Goal: Task Accomplishment & Management: Complete application form

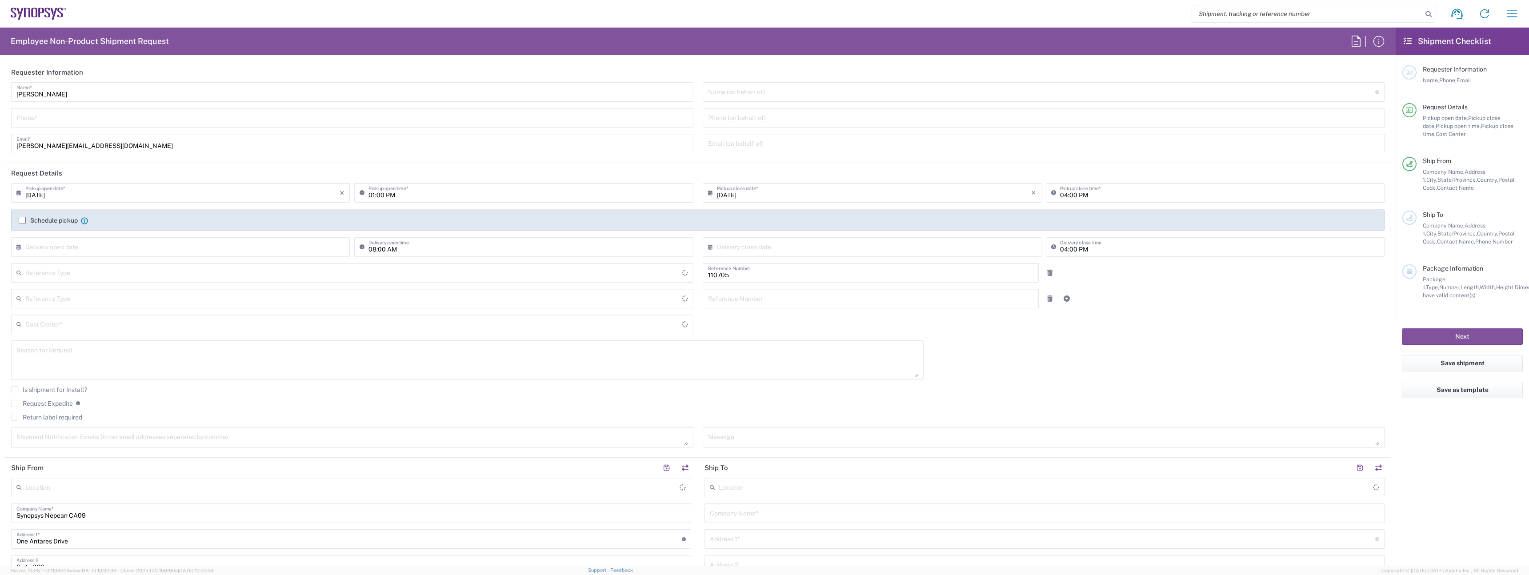
type input "Department"
type input "CA02, CIO, IT ESS21 110705"
type input "Delivered at Place"
type input "[GEOGRAPHIC_DATA]"
type input "Canada"
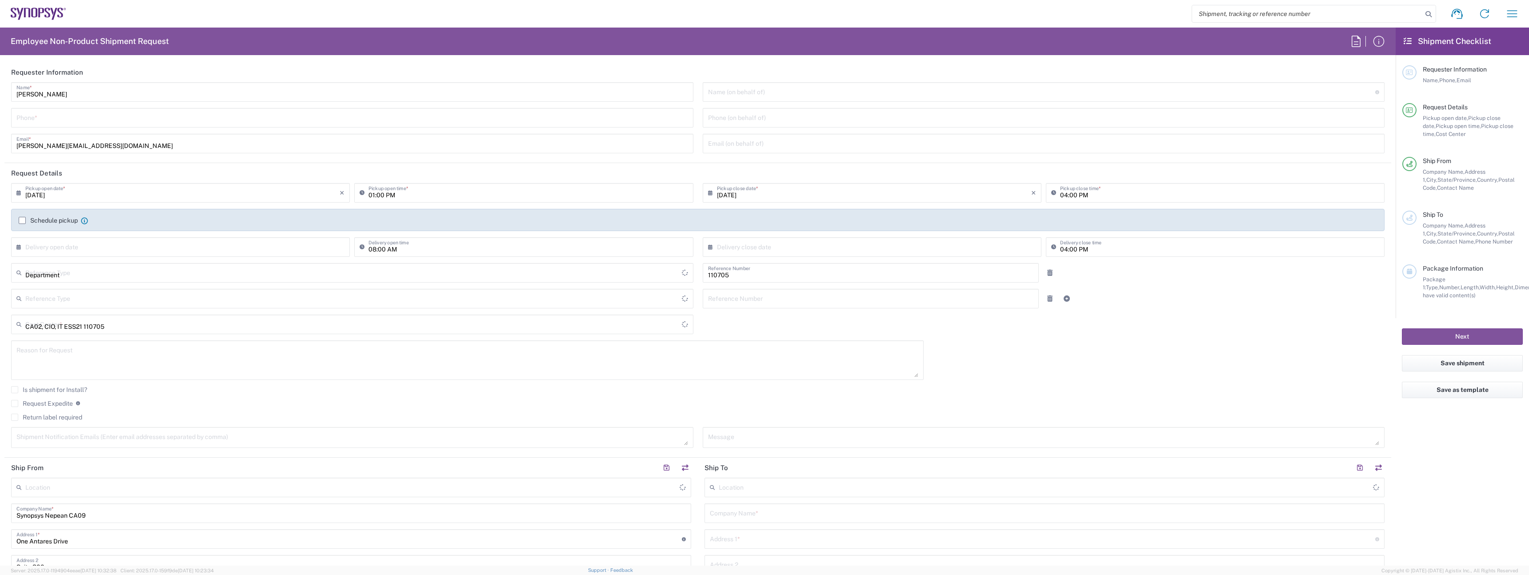
type input "Canada"
type input "Nepean CA09"
click at [81, 89] on input "Umesh Arora" at bounding box center [351, 92] width 671 height 16
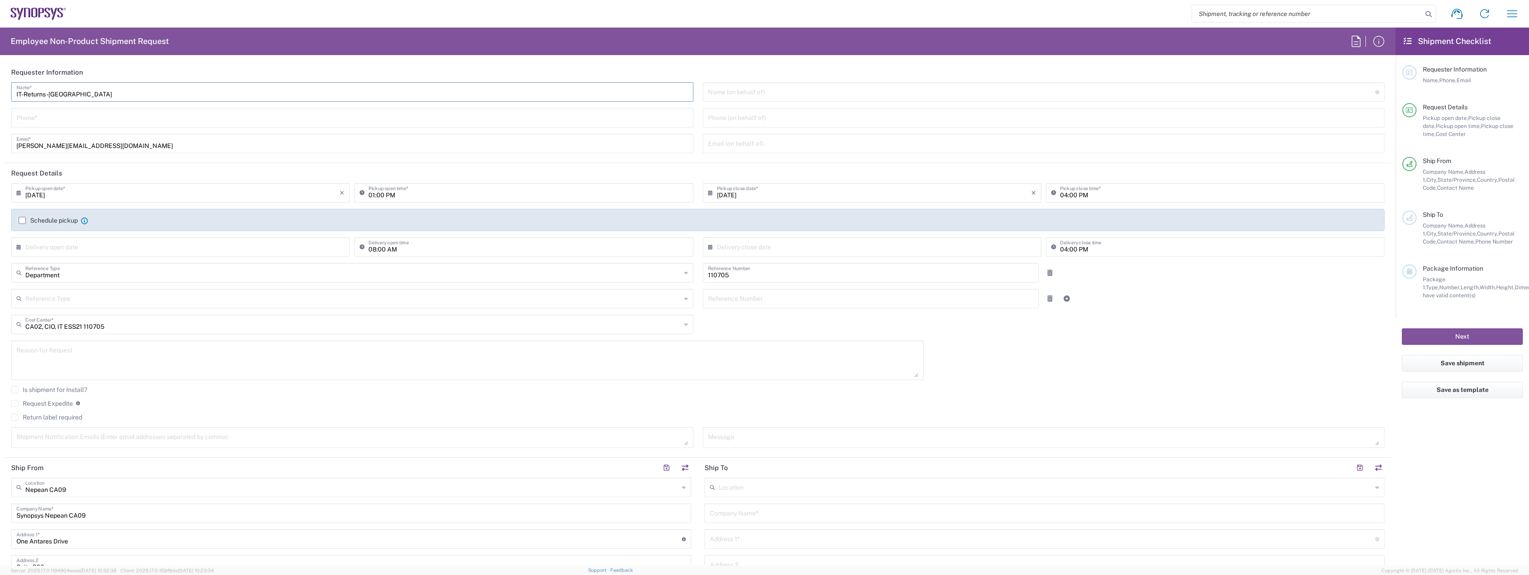
type input "IT-Returns-[GEOGRAPHIC_DATA]"
type input "9057839287"
type input "[EMAIL_ADDRESS][DOMAIN_NAME]"
click at [38, 223] on label "Schedule pickup" at bounding box center [48, 220] width 59 height 7
click at [22, 220] on input "Schedule pickup" at bounding box center [22, 220] width 0 height 0
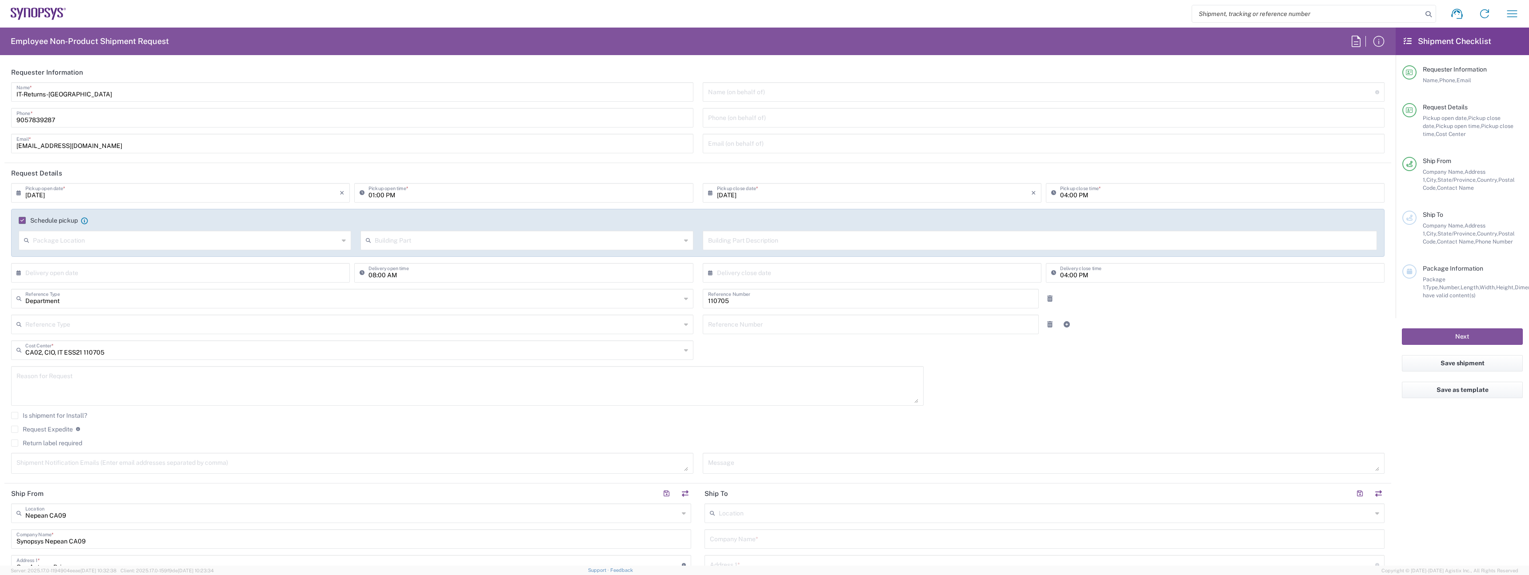
click at [364, 194] on icon at bounding box center [363, 193] width 9 height 14
click at [372, 196] on input "01:00 PM" at bounding box center [527, 192] width 319 height 16
type input "03:00 PM"
click at [1060, 198] on input "04:00 PM" at bounding box center [1219, 192] width 319 height 16
type input "06:00 PM"
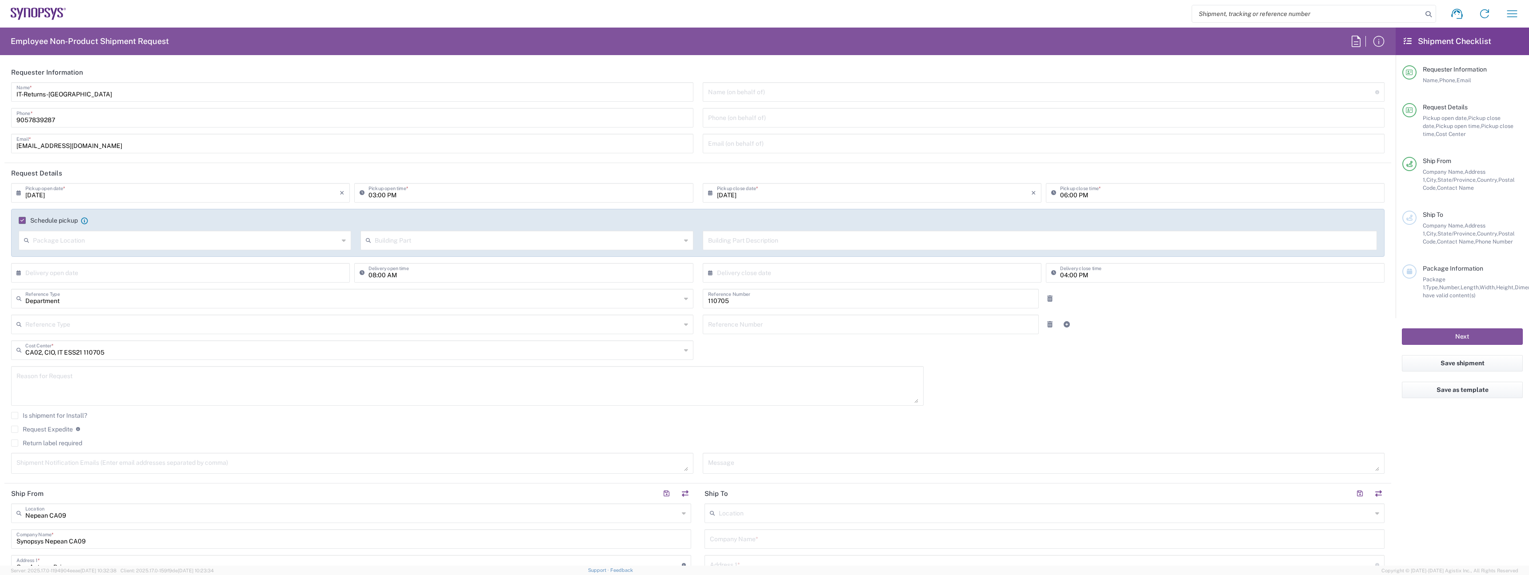
scroll to position [2, 0]
click at [76, 401] on div "Reason for Request" at bounding box center [467, 384] width 912 height 40
click at [52, 428] on label "Request Expedite" at bounding box center [42, 427] width 62 height 7
click at [15, 427] on input "Request Expedite" at bounding box center [15, 427] width 0 height 0
click at [54, 435] on div "Request Expedite If expedite is checked you will be unable to rate and book thi…" at bounding box center [697, 430] width 1373 height 14
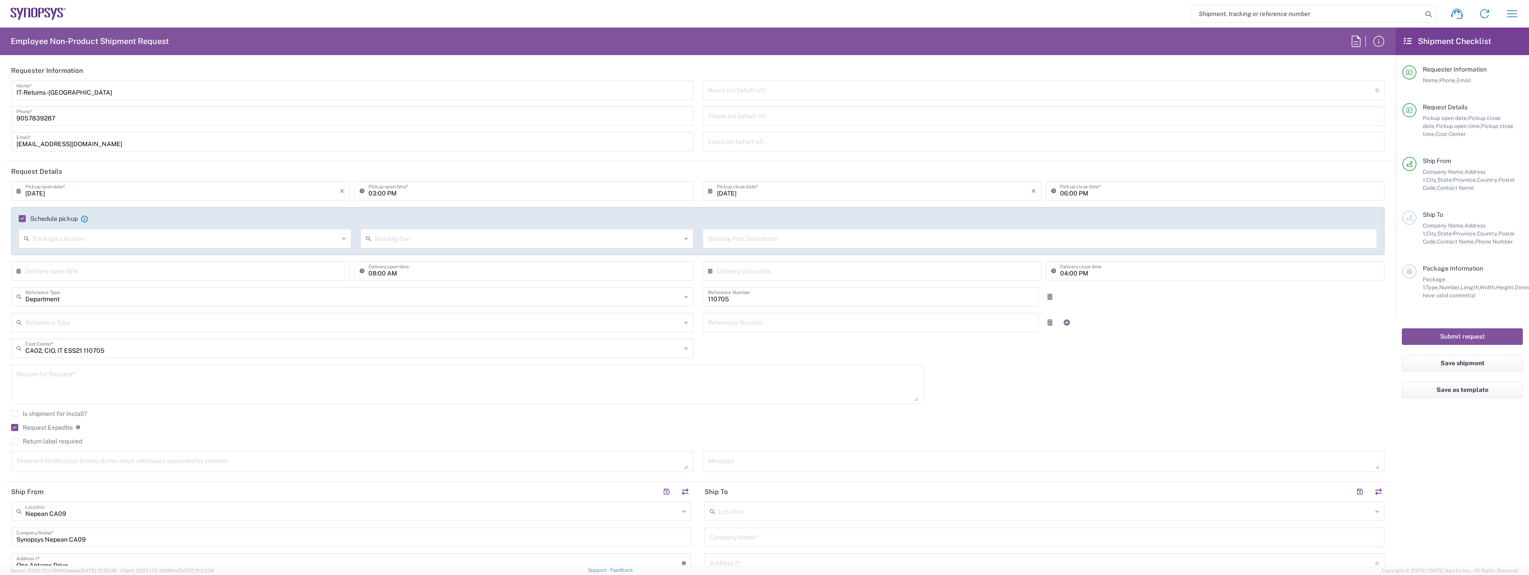
click at [57, 442] on label "Return label required" at bounding box center [46, 441] width 71 height 7
click at [15, 441] on input "Return label required" at bounding box center [15, 441] width 0 height 0
click at [63, 474] on input "Vendor *" at bounding box center [352, 469] width 655 height 14
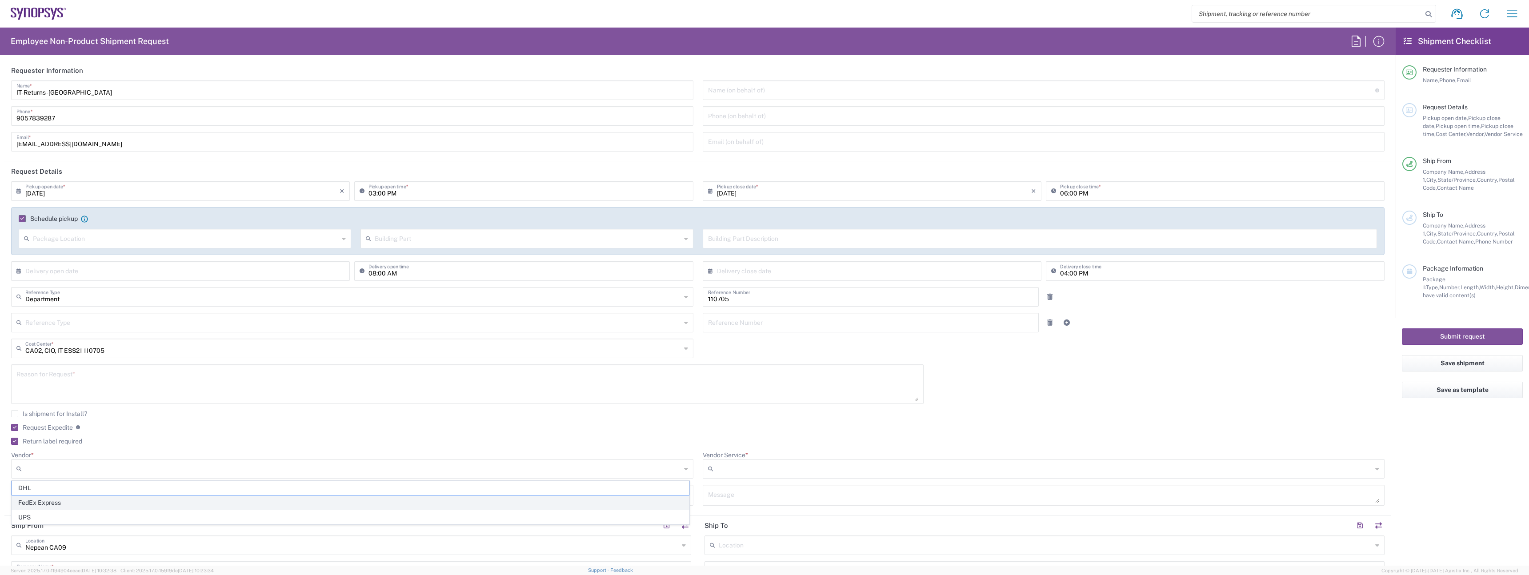
click at [88, 506] on span "FedEx Express" at bounding box center [350, 503] width 677 height 14
type input "FedEx Express"
click at [763, 480] on div "Vendor Service * 2Day FedEx First Next Day 10 FedEx First Next Day 9 FedEx Prio…" at bounding box center [1043, 468] width 691 height 34
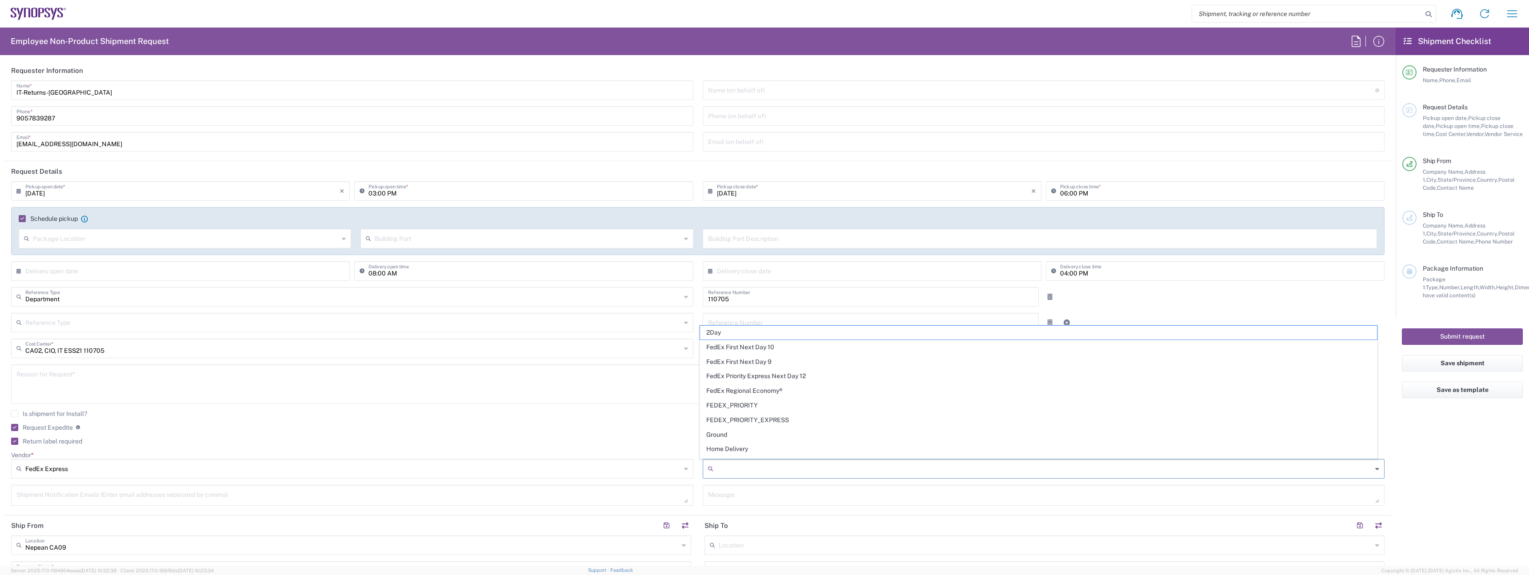
click at [765, 469] on input "Vendor Service *" at bounding box center [1044, 469] width 655 height 14
click at [762, 338] on span "2Day" at bounding box center [1038, 333] width 677 height 14
click at [786, 466] on input "2Day" at bounding box center [1044, 469] width 655 height 14
click at [759, 446] on span "Standard Overnight" at bounding box center [1038, 451] width 677 height 14
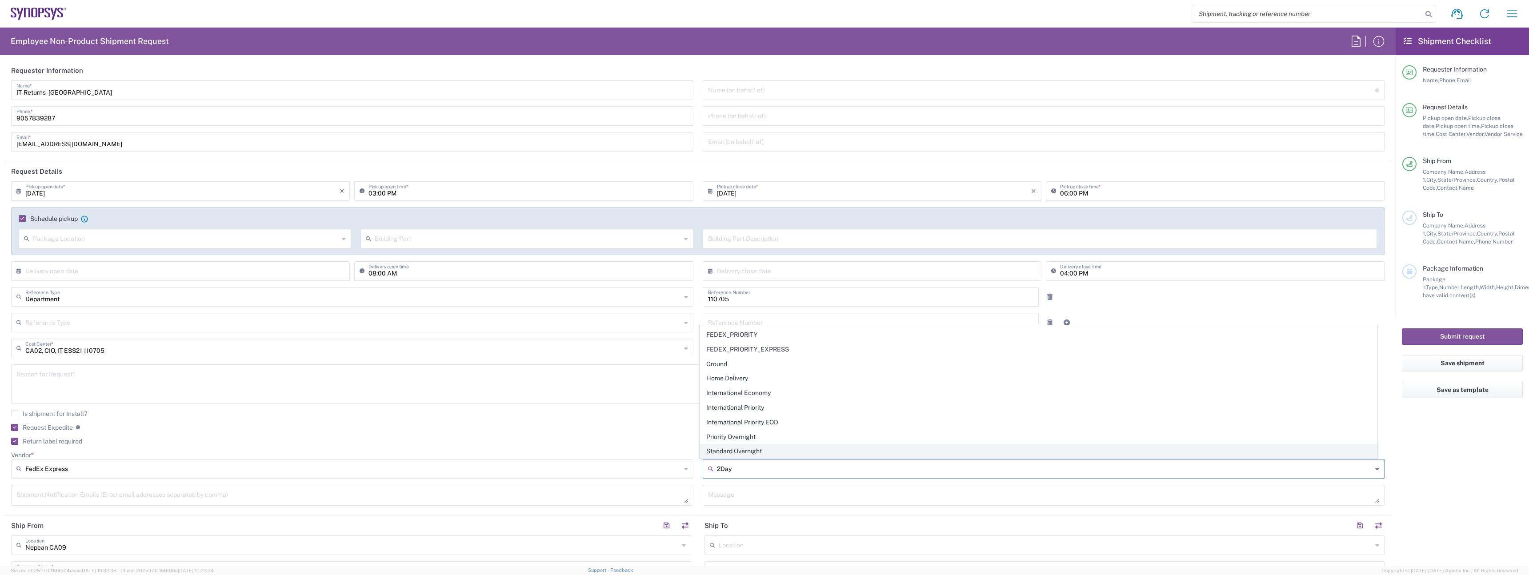
type input "Standard Overnight"
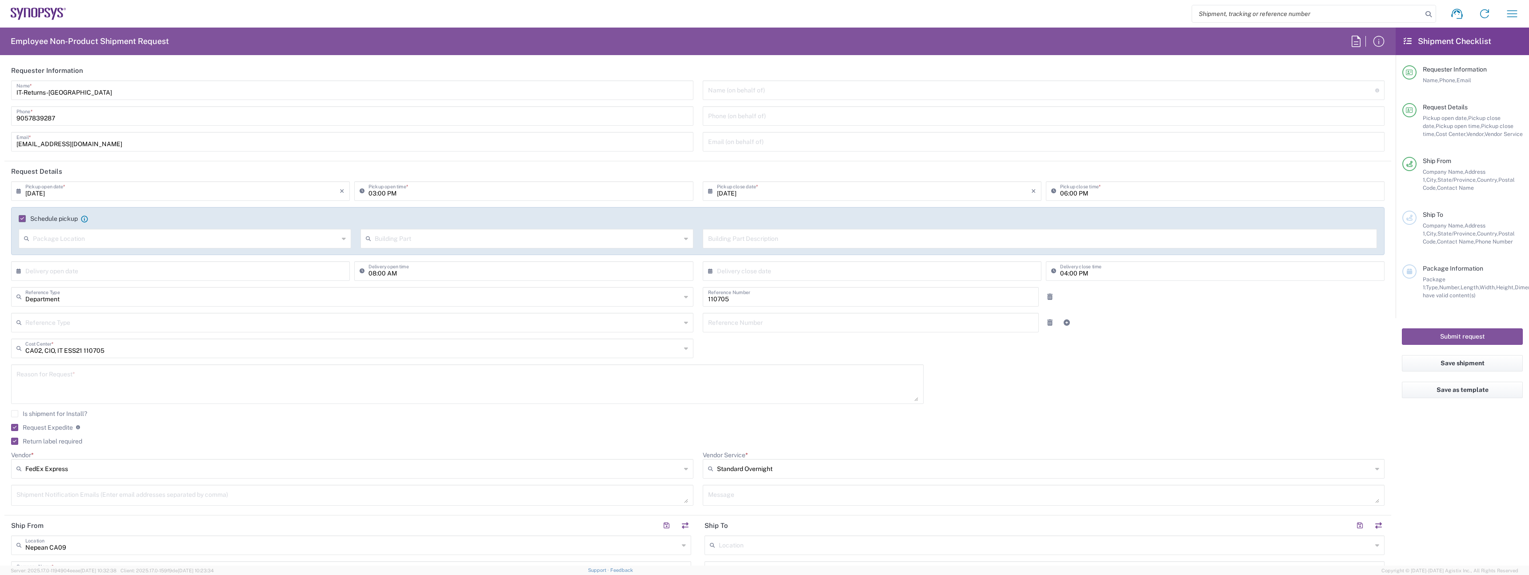
click at [97, 384] on textarea at bounding box center [467, 384] width 902 height 34
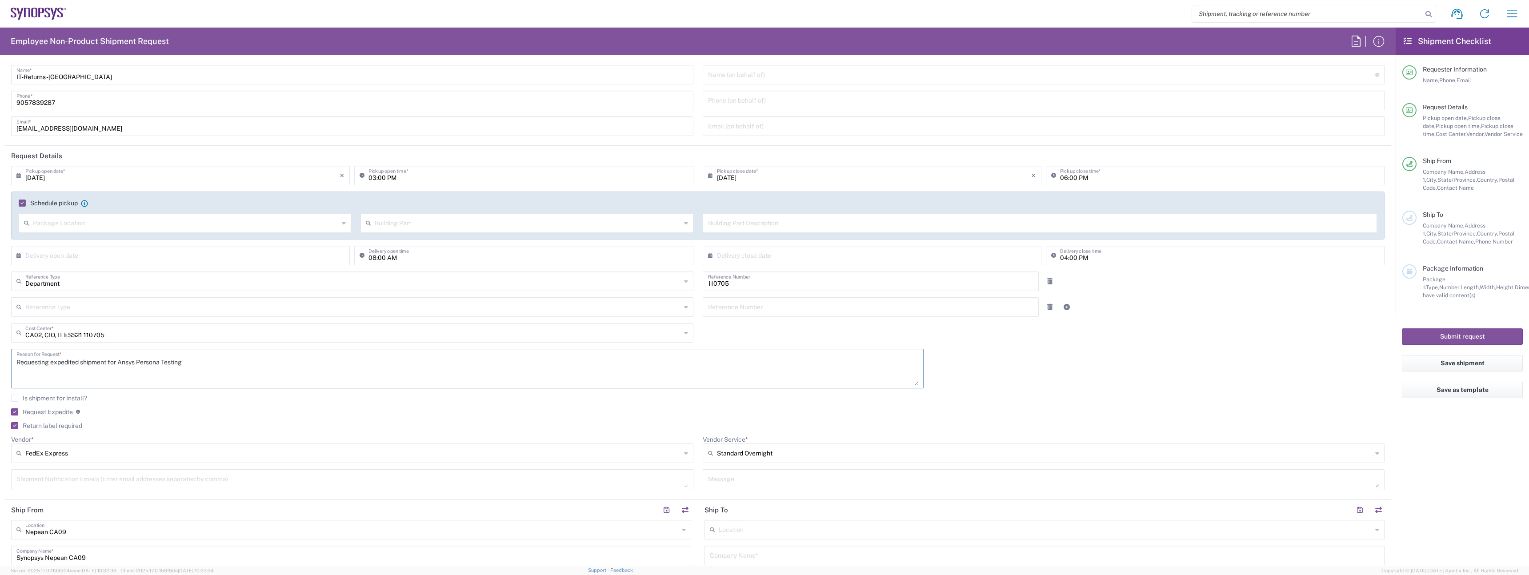
scroll to position [65, 0]
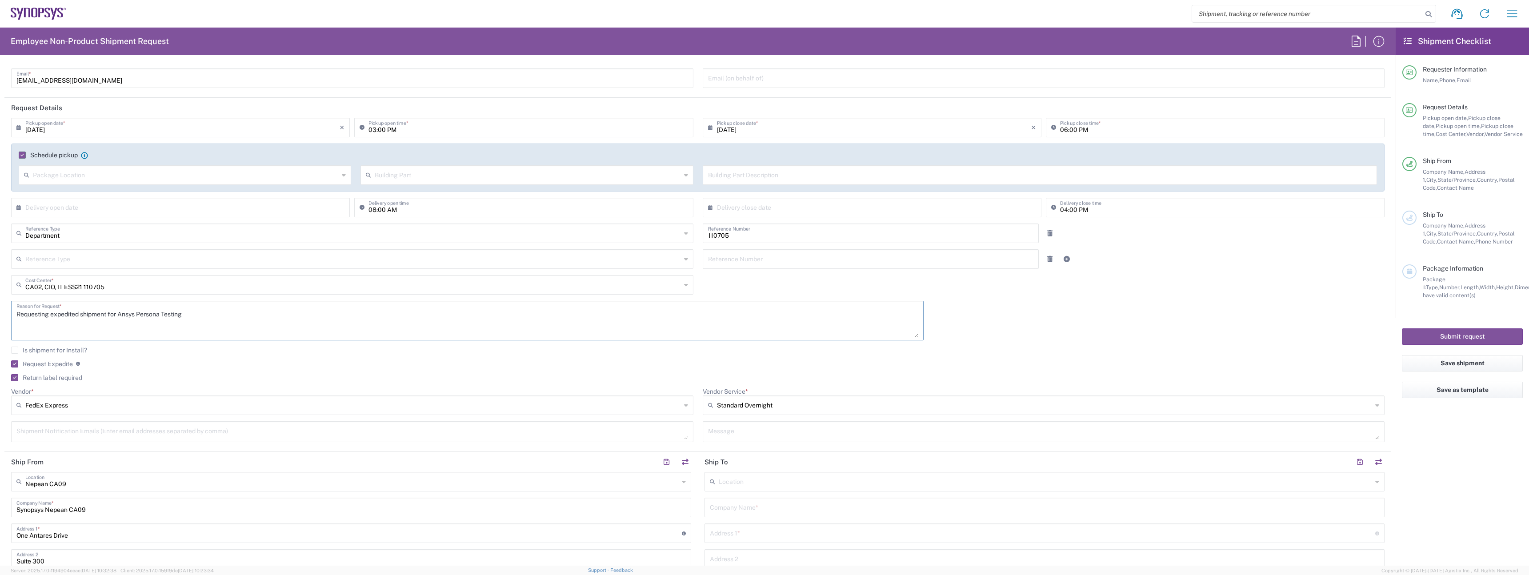
type textarea "Requesting expedited shipment for Ansys Persona Testing"
click at [116, 479] on input "text" at bounding box center [351, 481] width 653 height 16
click at [124, 456] on agx-dropdown-content "Mississauga CA06" at bounding box center [349, 464] width 677 height 16
click at [125, 459] on span "Mississauga CA06" at bounding box center [349, 464] width 675 height 14
type input "Mississauga CA06"
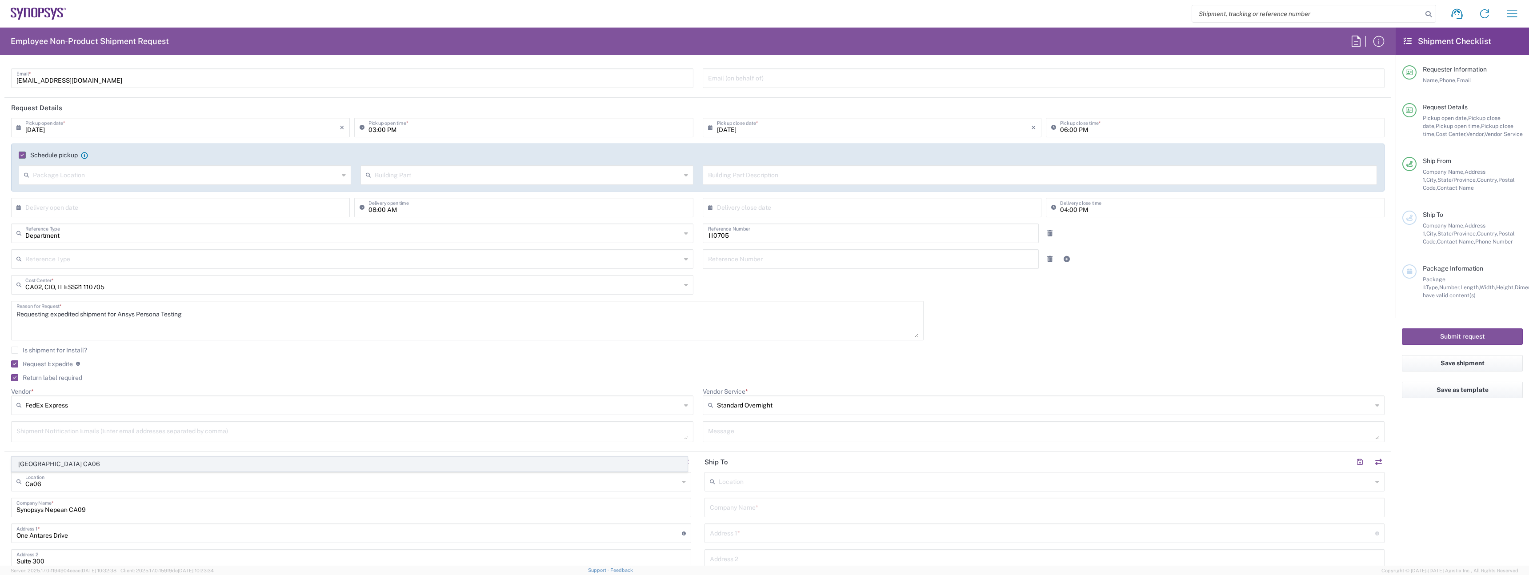
type input "Synopsys Mississauga CA06"
type input "[STREET_ADDRESS]"
type input "Suite 900"
type input "[GEOGRAPHIC_DATA]"
type input "L5B 1M2"
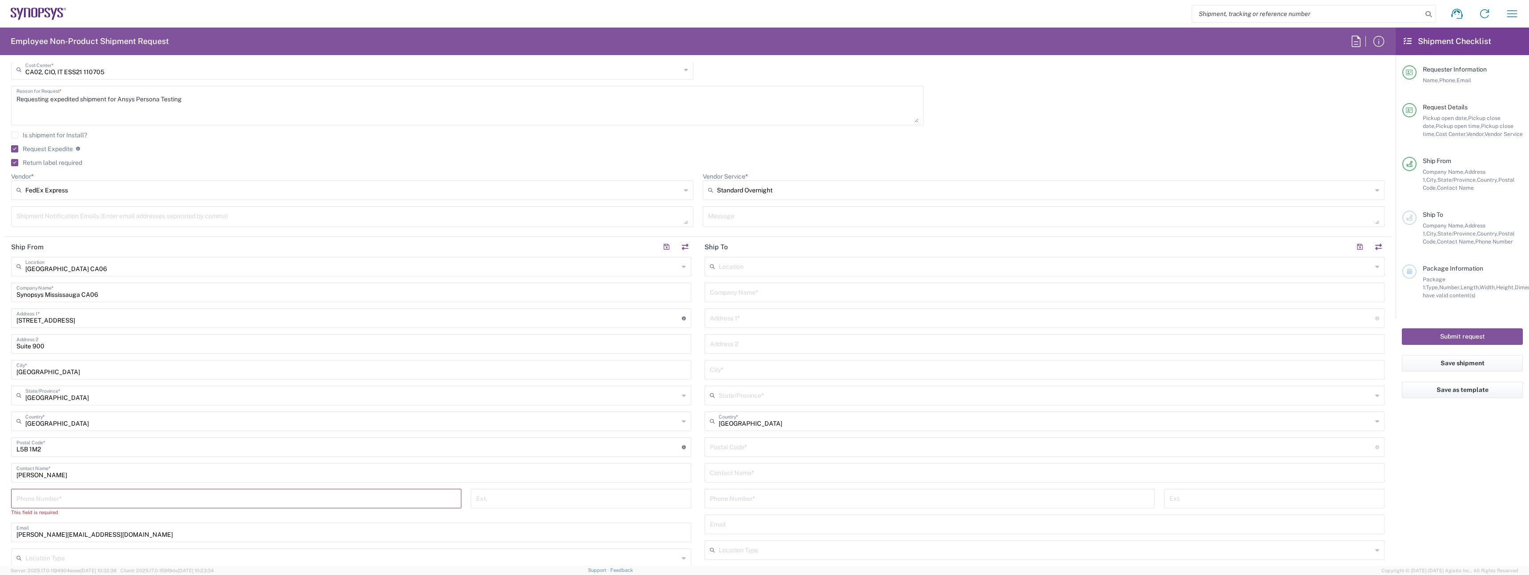
scroll to position [282, 0]
click at [292, 496] on input "tel" at bounding box center [235, 496] width 439 height 16
type input "9057839287"
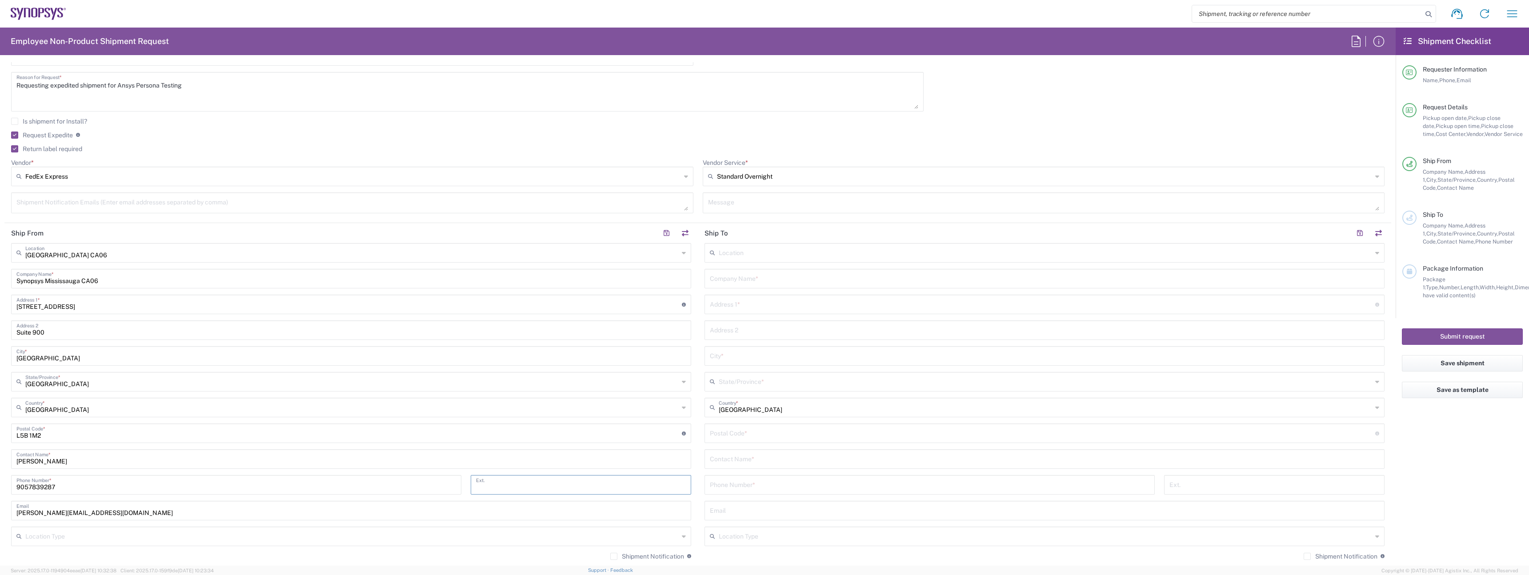
scroll to position [300, 0]
click at [557, 528] on input "text" at bounding box center [351, 530] width 653 height 16
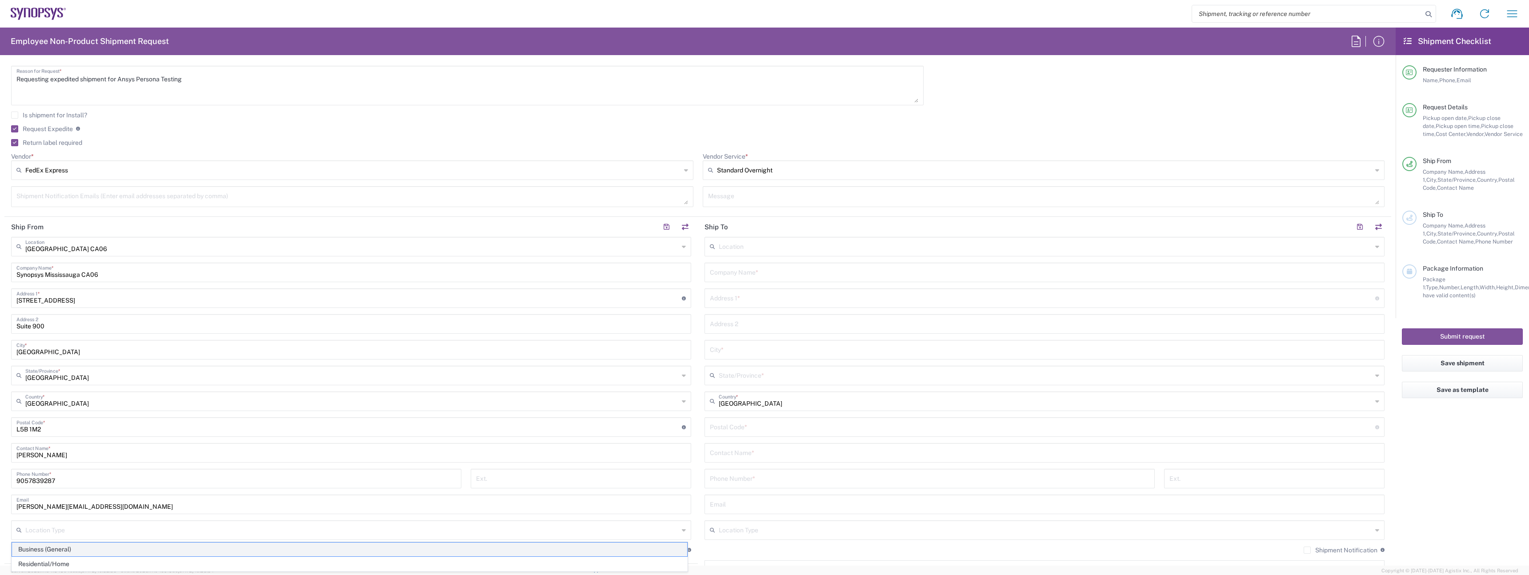
click at [487, 553] on span "Business (General)" at bounding box center [349, 550] width 675 height 14
type input "Business (General)"
click at [658, 550] on label "Shipment Notification" at bounding box center [647, 550] width 74 height 7
click at [614, 550] on input "Shipment Notification" at bounding box center [614, 550] width 0 height 0
click at [1334, 557] on div "Shipment Notification If checked, a shipment notification email will be sent to…" at bounding box center [1044, 553] width 680 height 14
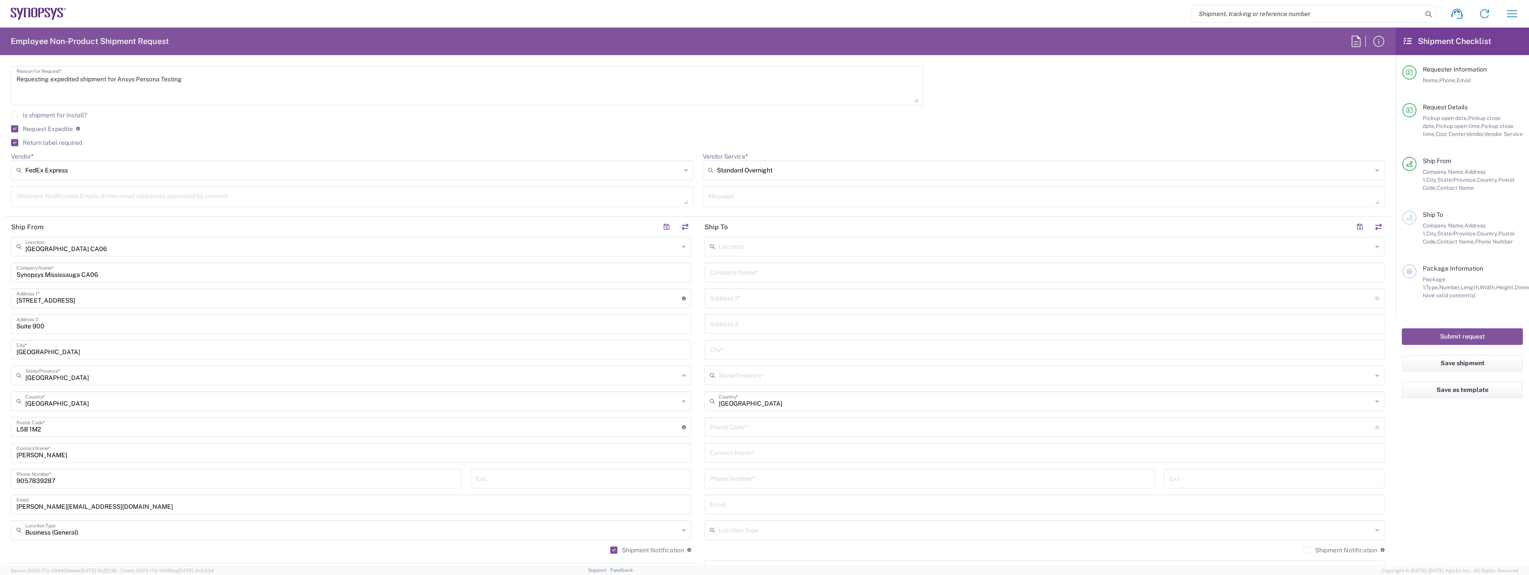
click at [1328, 554] on div "Shipment Notification If checked, a shipment notification email will be sent to…" at bounding box center [1343, 550] width 81 height 8
click at [1322, 550] on label "Shipment Notification" at bounding box center [1340, 550] width 74 height 7
click at [1307, 550] on input "Shipment Notification" at bounding box center [1307, 550] width 0 height 0
click at [781, 257] on div "Location Aachen DE04 Agrate Brianza IT01 Aschheim DE02 Atlanta US60 Austin US26…" at bounding box center [1044, 423] width 680 height 373
click at [781, 263] on div "Company Name *" at bounding box center [1044, 273] width 680 height 20
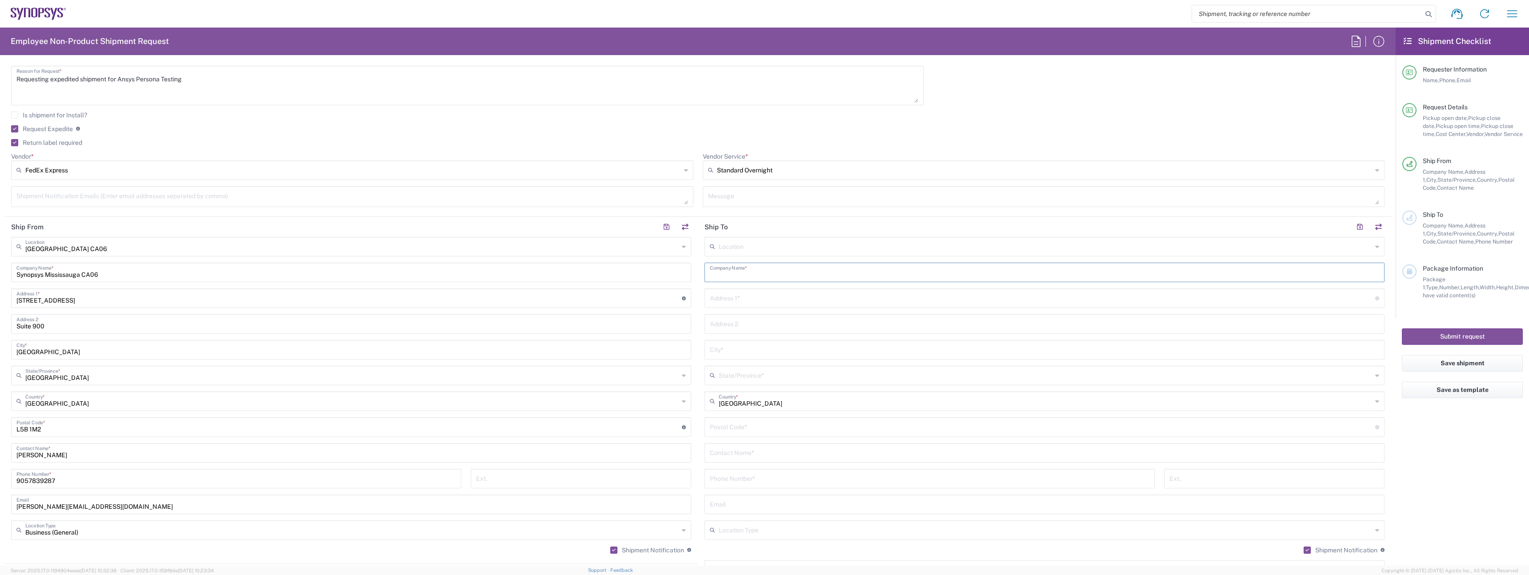
click at [778, 271] on input "text" at bounding box center [1044, 272] width 669 height 16
type input "Synopsys-Ansys"
paste input "[STREET_ADDRESS]"
type input "[STREET_ADDRESS]"
click at [756, 323] on input "text" at bounding box center [1044, 324] width 669 height 16
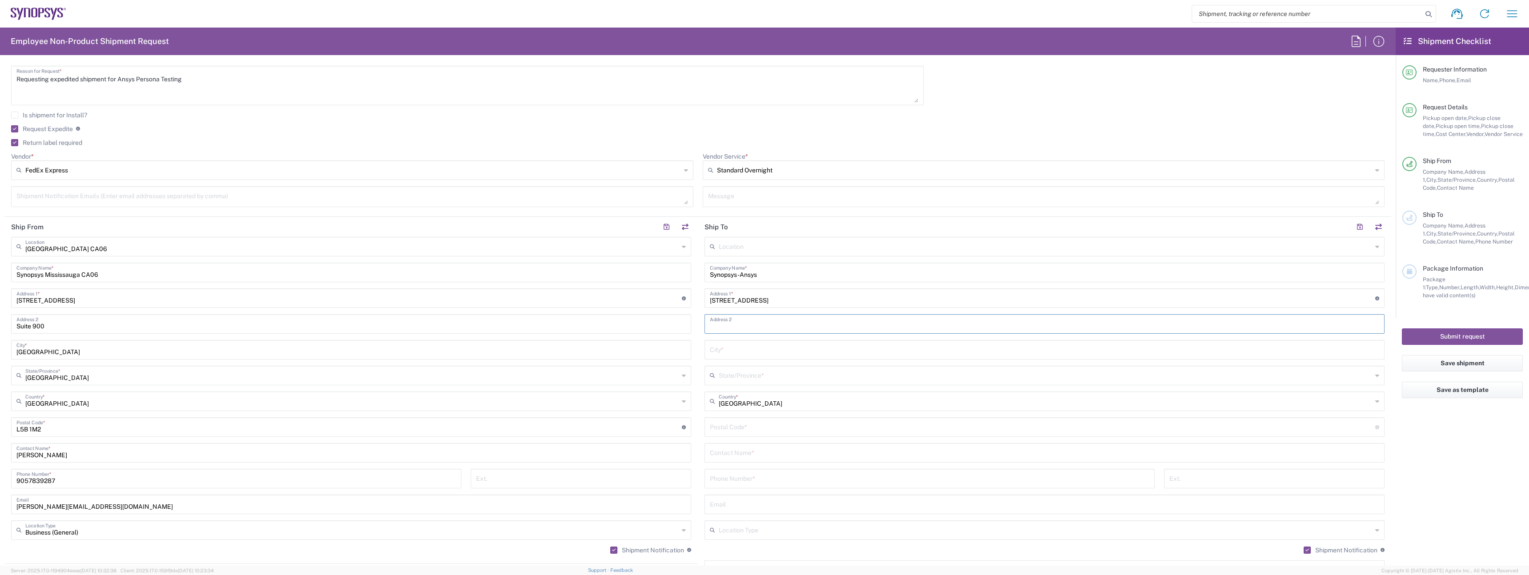
click at [756, 349] on input "text" at bounding box center [1044, 349] width 669 height 16
type input "[GEOGRAPHIC_DATA]"
type input "Alberta"
type input "Canada"
paste input "T2T 1X2"
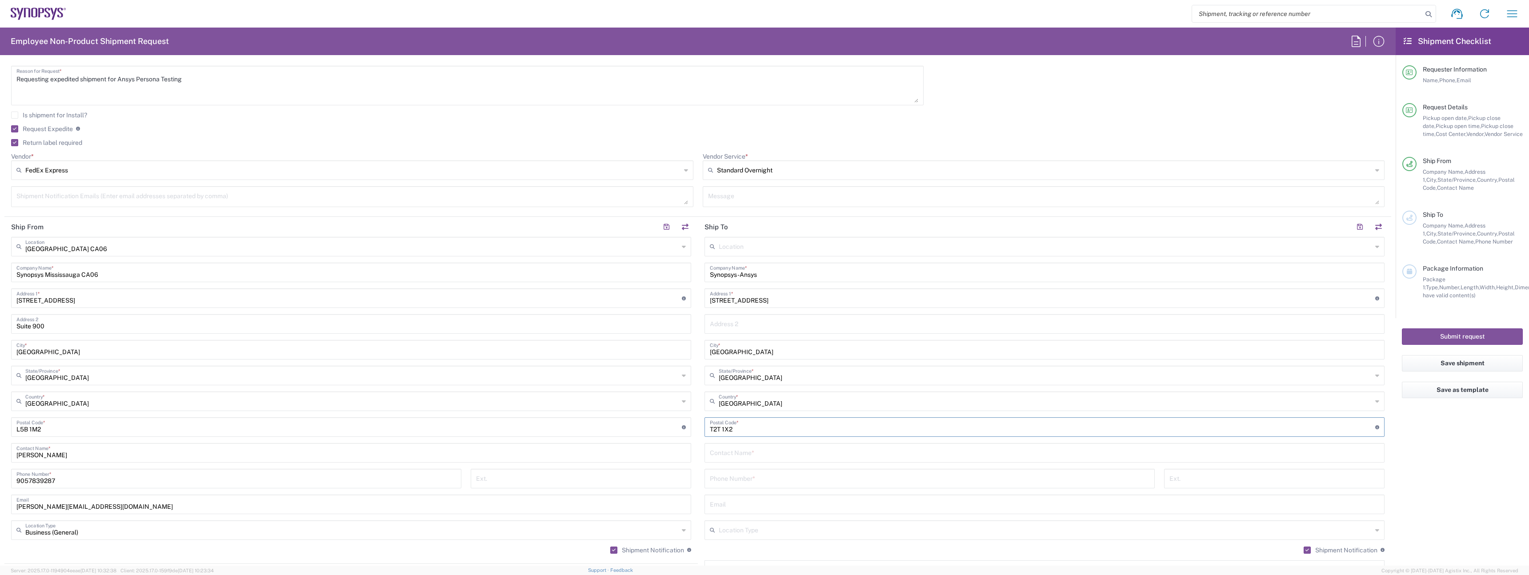
type input "T2T 1X2"
click at [748, 446] on input "text" at bounding box center [1044, 452] width 669 height 16
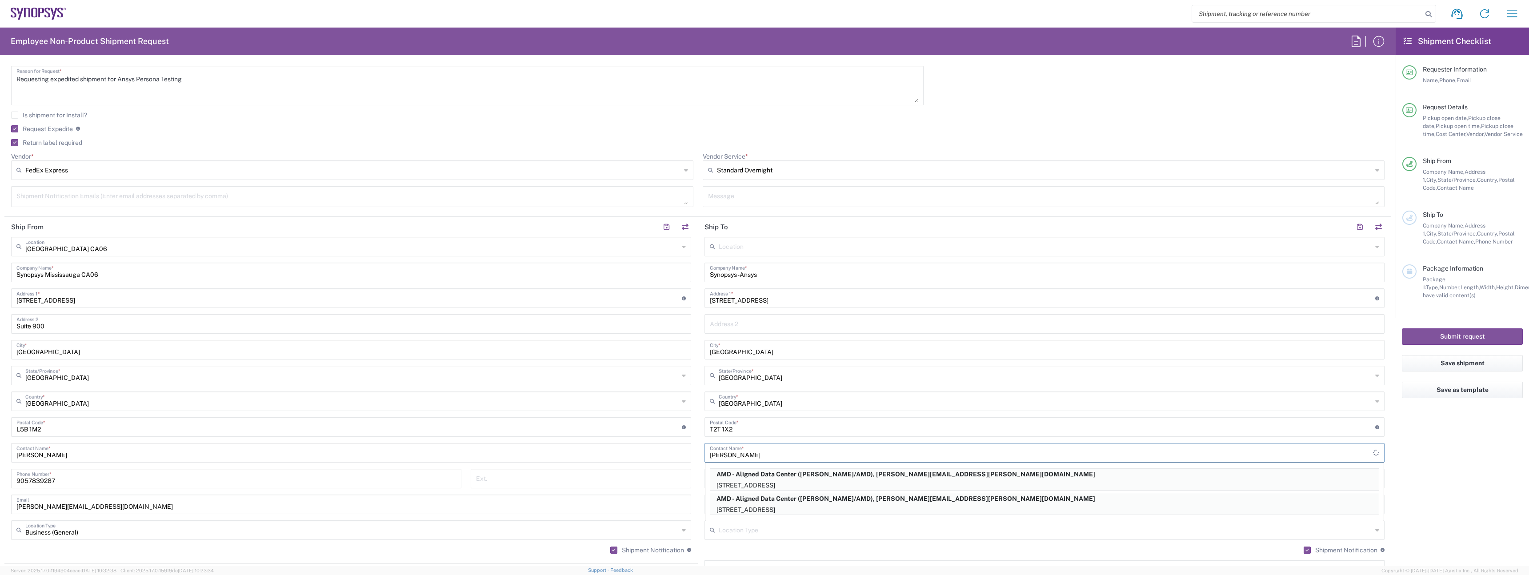
type input "Josh Mcleod"
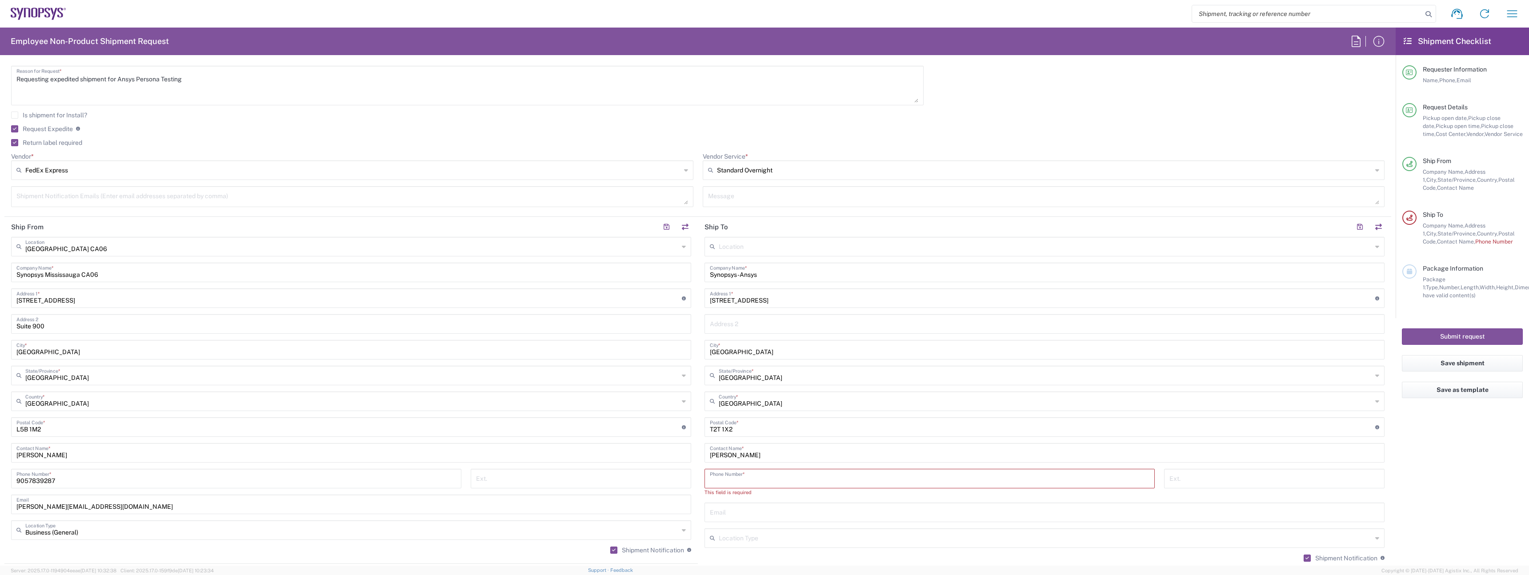
click at [764, 479] on input "tel" at bounding box center [929, 478] width 439 height 16
paste input "(587) 324 0306"
type input "5873240306"
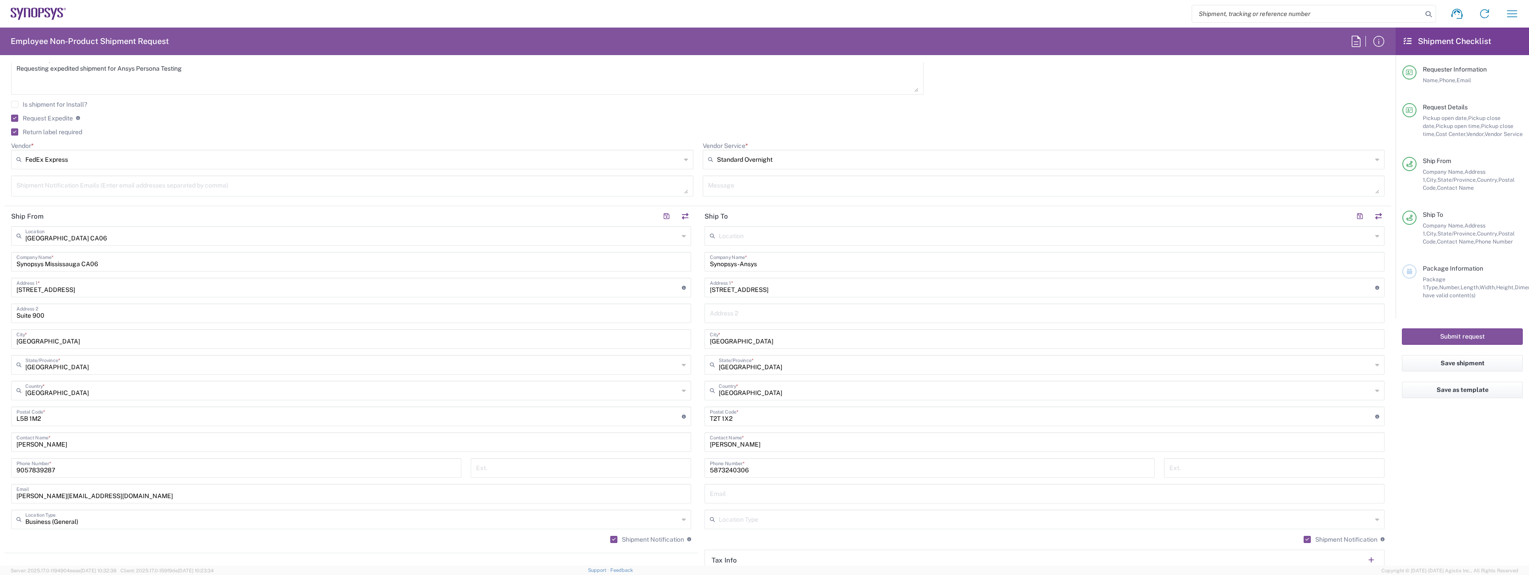
scroll to position [319, 0]
click at [736, 488] on input "text" at bounding box center [1044, 486] width 669 height 16
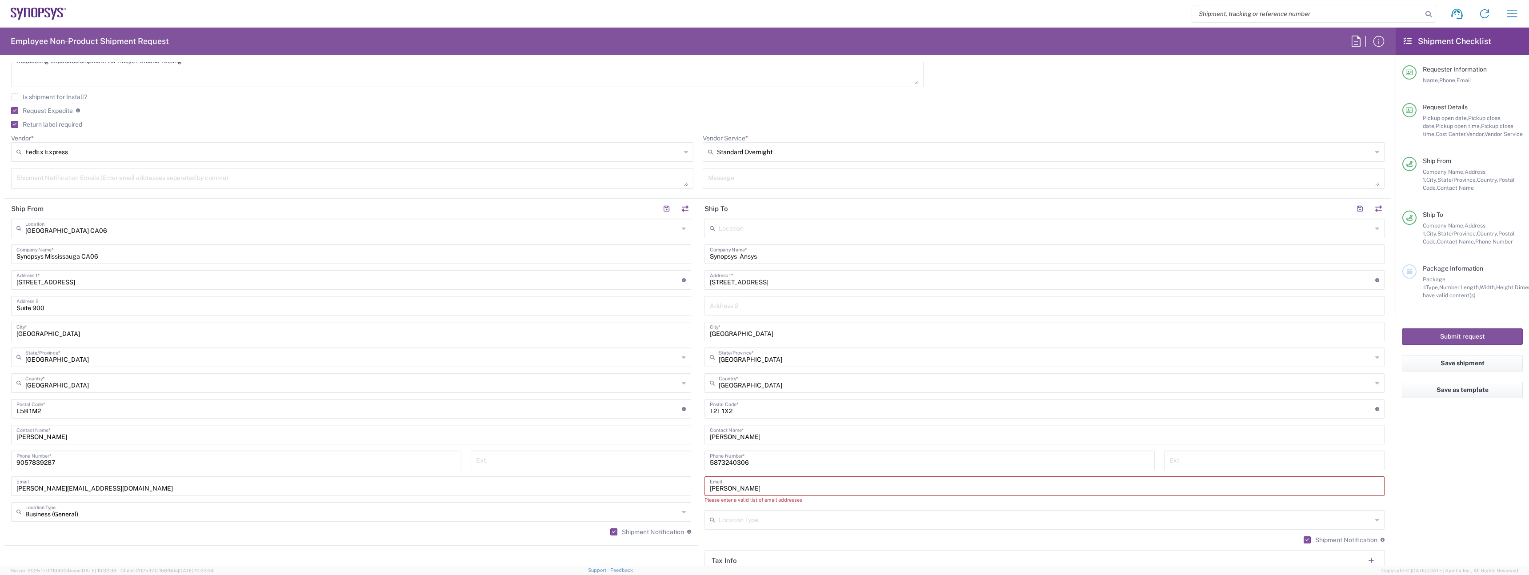
click at [760, 491] on input "josh" at bounding box center [1044, 486] width 669 height 16
paste input "mcleod@synopsys.com"
type input "jmcleod@synopsys.com"
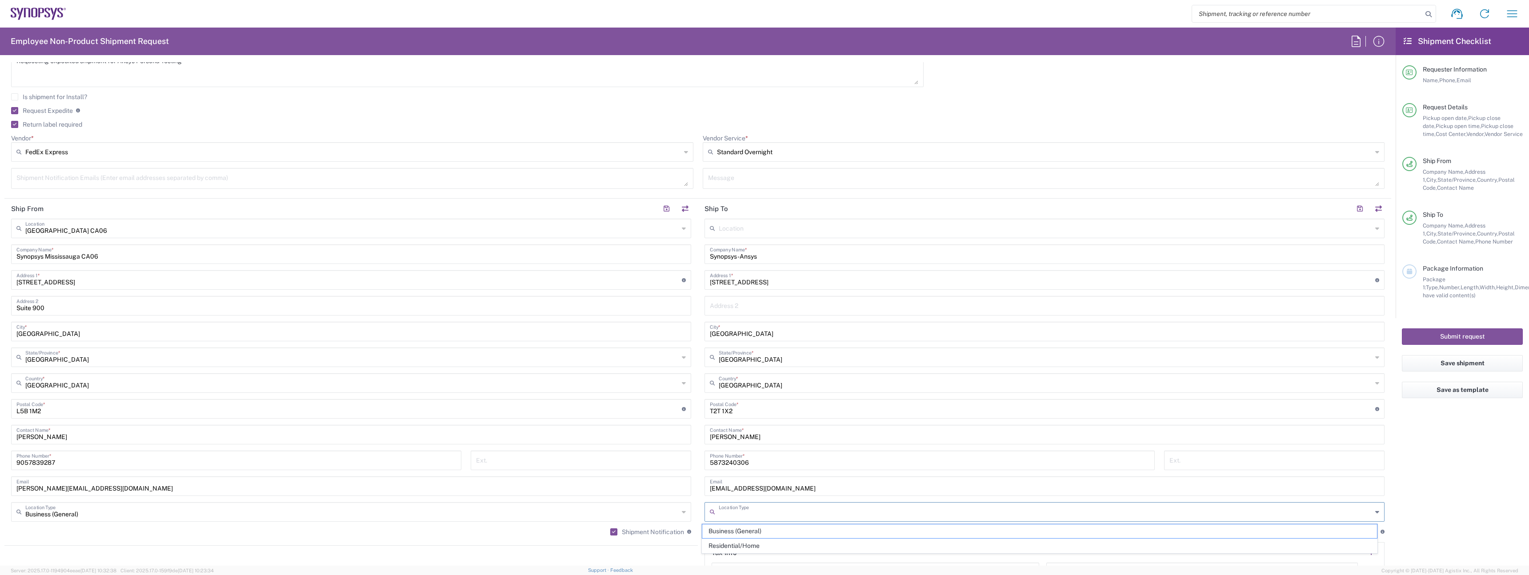
click at [766, 506] on input "text" at bounding box center [1045, 511] width 653 height 16
click at [768, 539] on span "Residential/Home" at bounding box center [1039, 546] width 675 height 14
type input "Residential/Home"
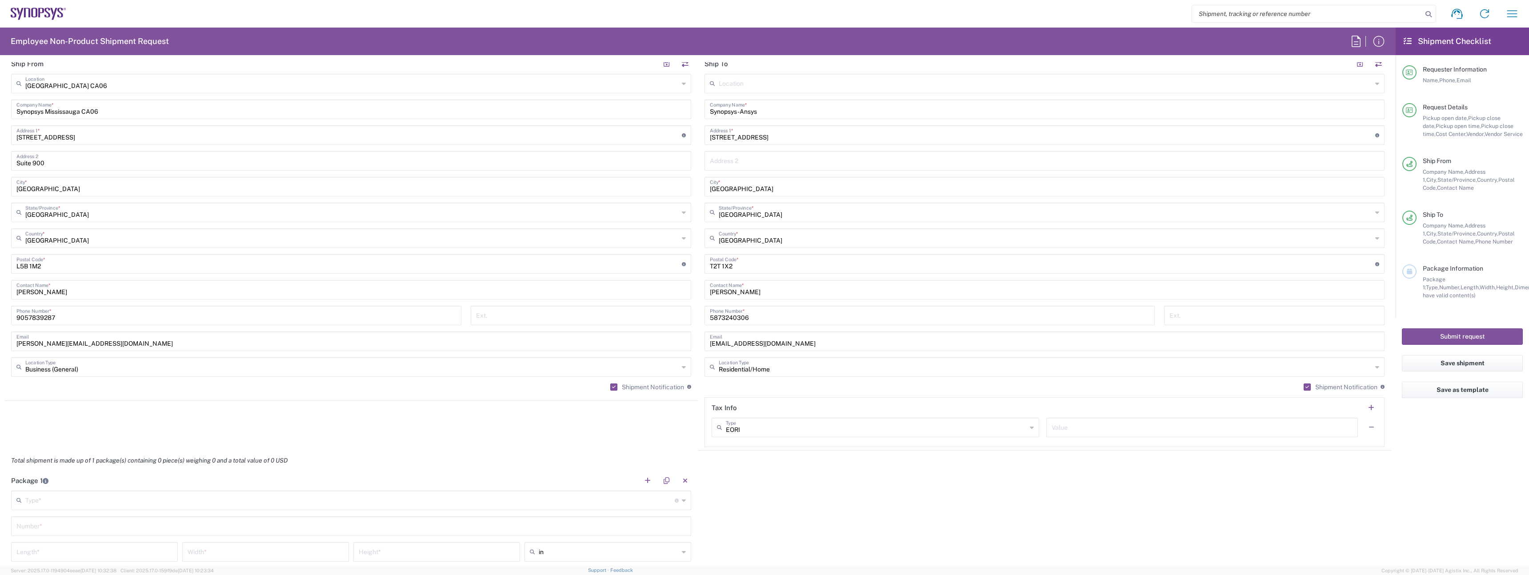
scroll to position [506, 0]
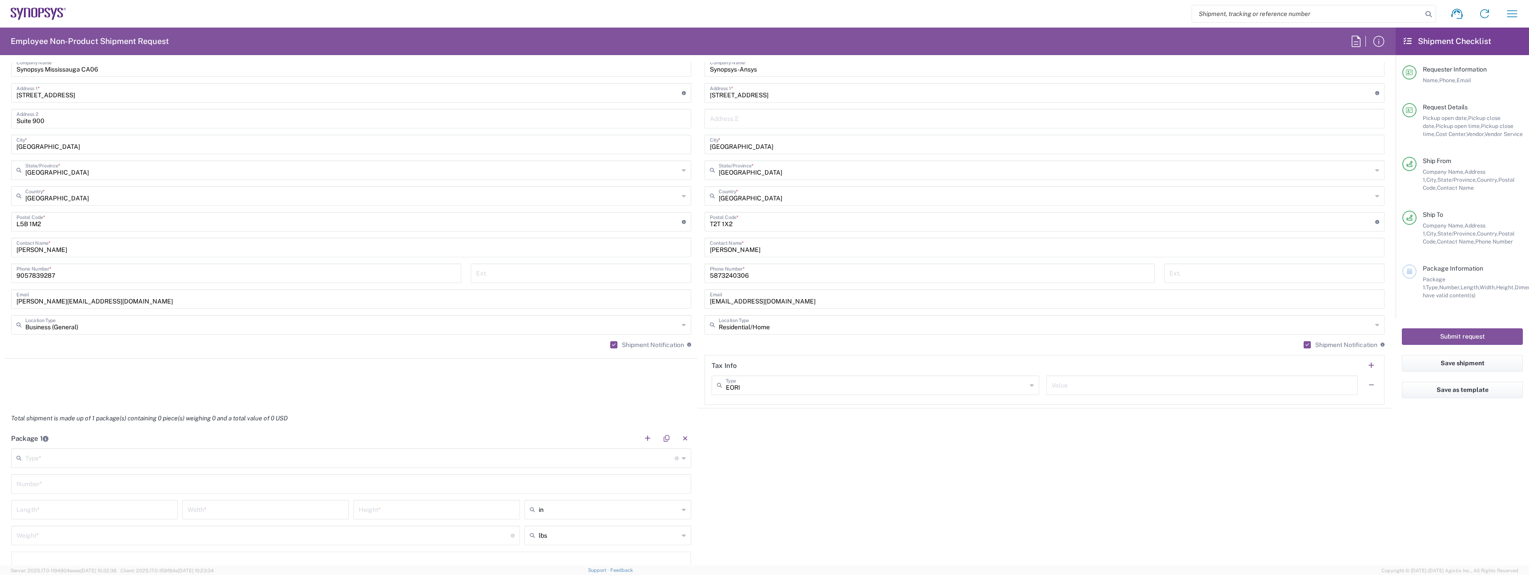
click at [350, 459] on input "text" at bounding box center [349, 458] width 649 height 16
type input "Large Box"
type input "17.5"
type input "12.5"
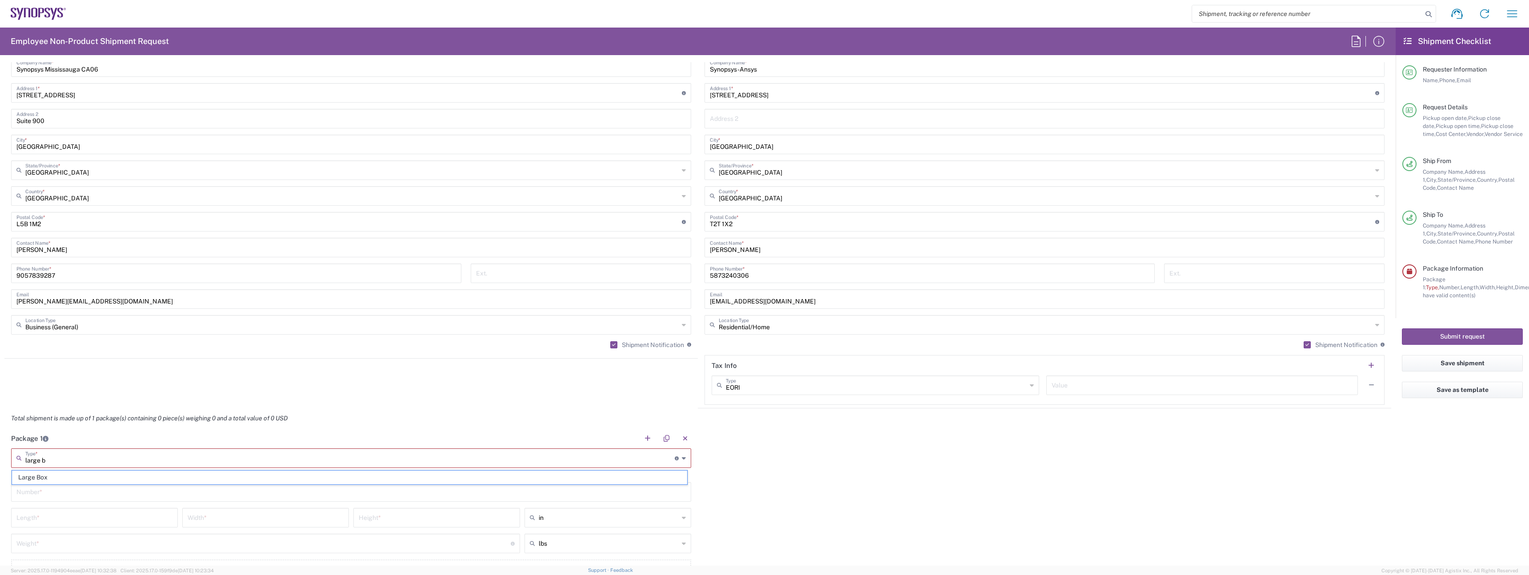
type input "3"
type input "Large Box"
type input "1"
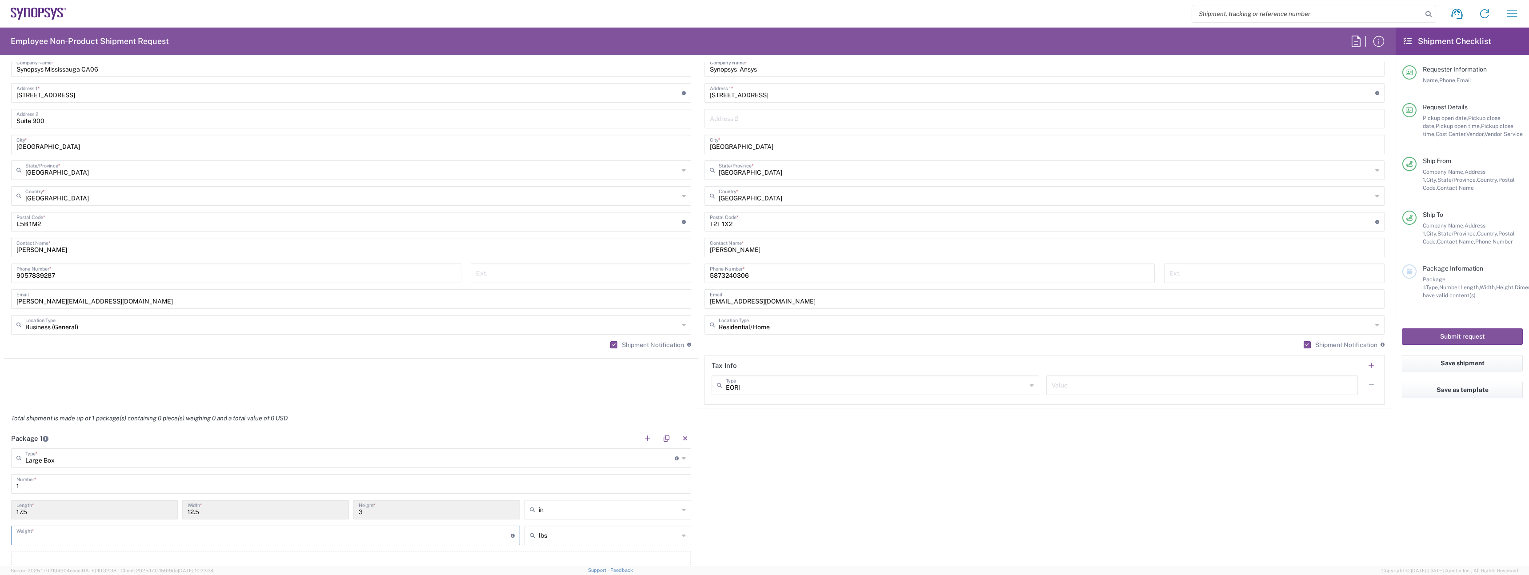
click at [97, 534] on input "number" at bounding box center [263, 535] width 494 height 16
type input "7"
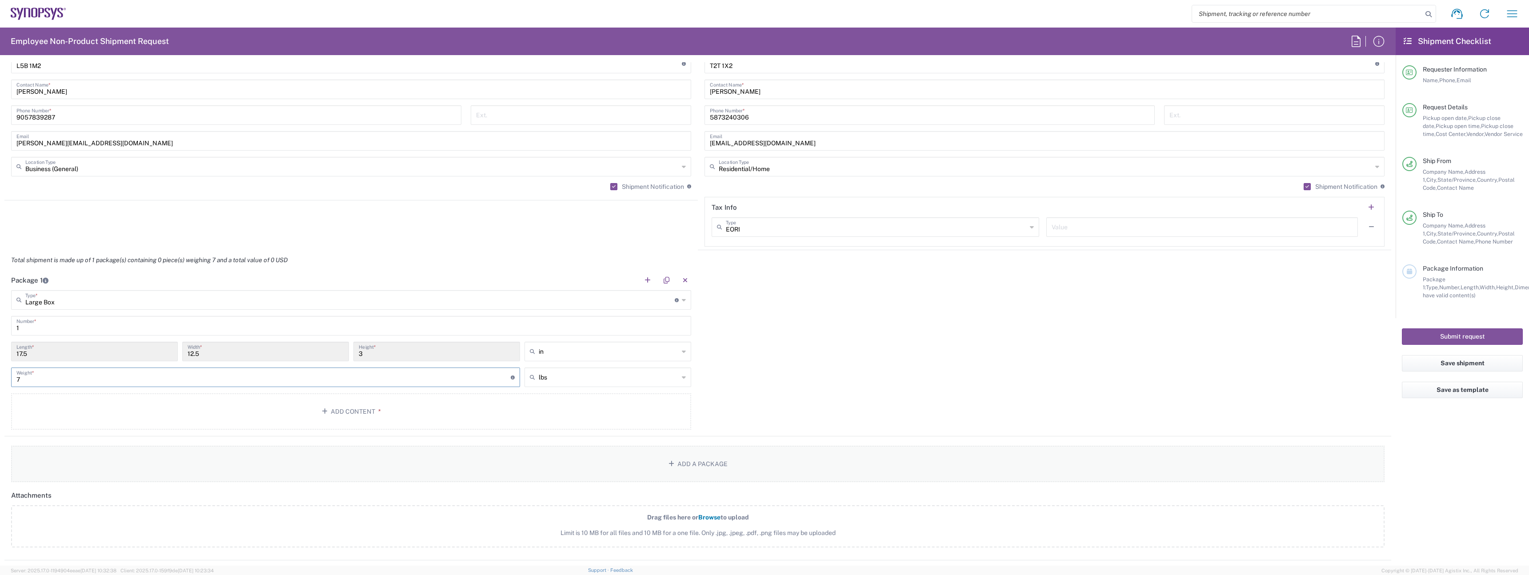
scroll to position [666, 0]
type input "10"
click at [296, 415] on button "Add Content *" at bounding box center [351, 409] width 680 height 36
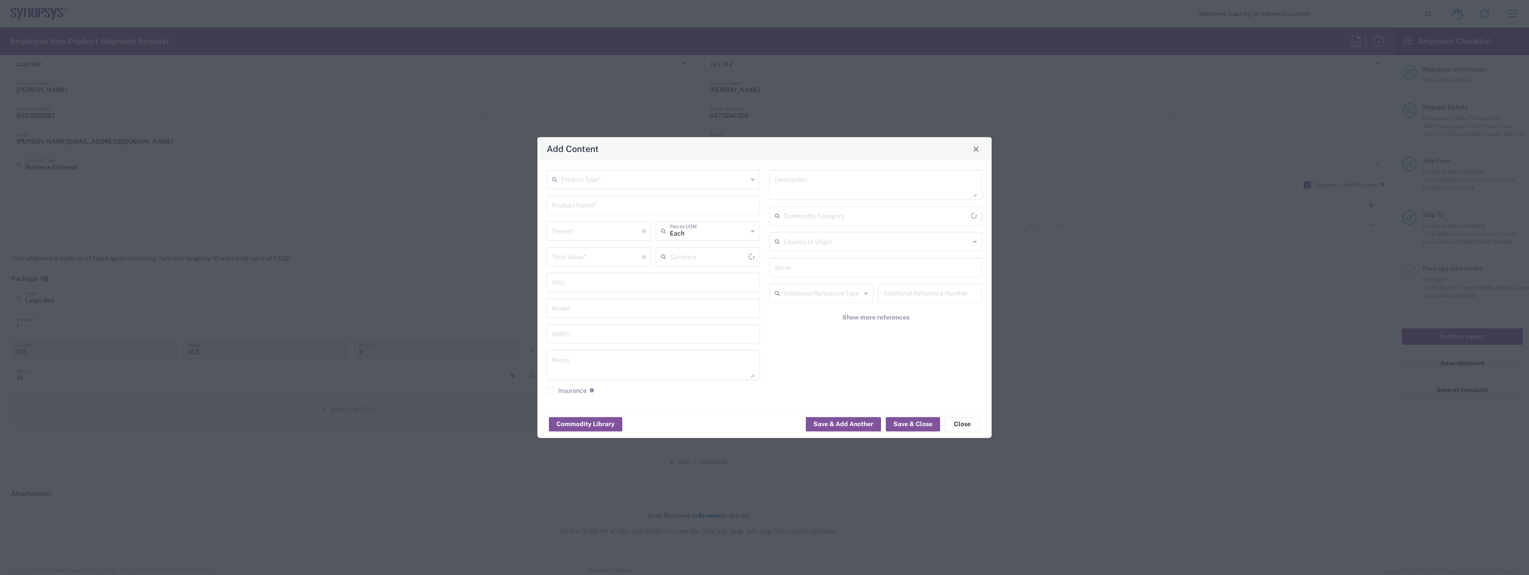
type input "US Dollar"
drag, startPoint x: 645, startPoint y: 158, endPoint x: 644, endPoint y: 168, distance: 10.7
click at [645, 158] on div "Add Content" at bounding box center [764, 148] width 454 height 23
click at [636, 180] on input "text" at bounding box center [654, 180] width 187 height 16
click at [623, 208] on span "General Commodity" at bounding box center [653, 214] width 212 height 14
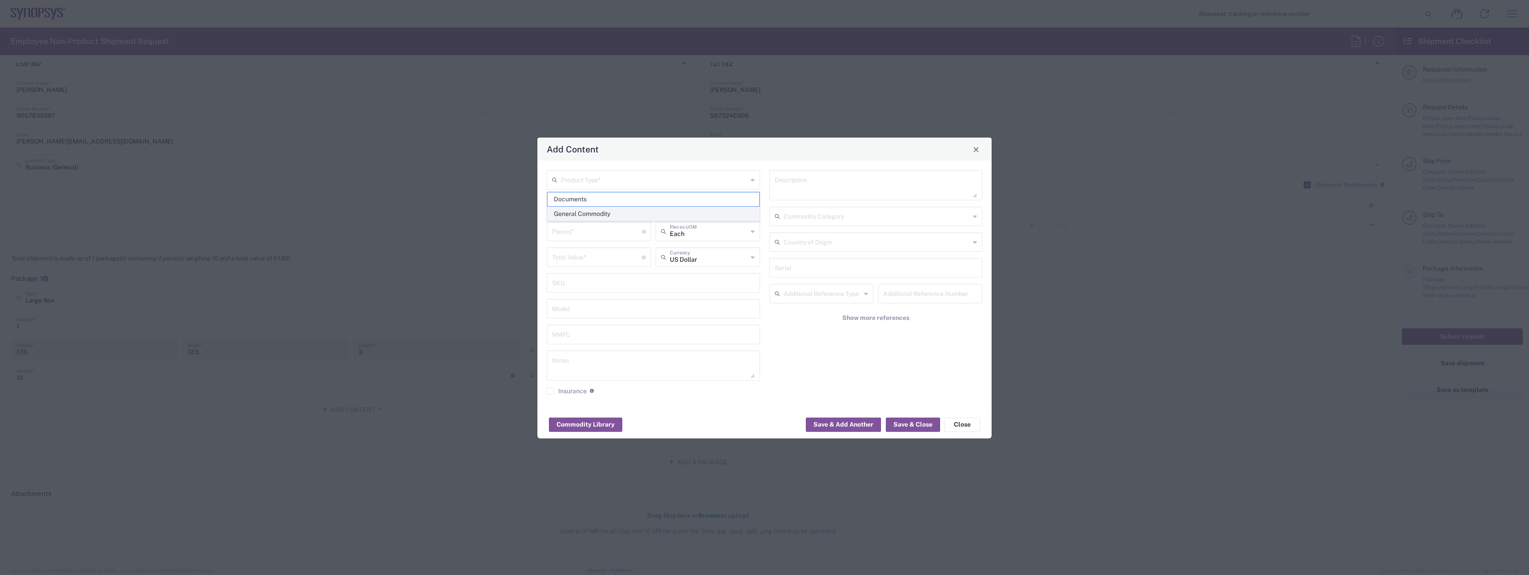
type input "General Commodity"
click at [619, 209] on input "text" at bounding box center [653, 205] width 203 height 16
type input "Dell Precision 7780"
type input "1"
click at [607, 256] on input "number" at bounding box center [597, 257] width 90 height 16
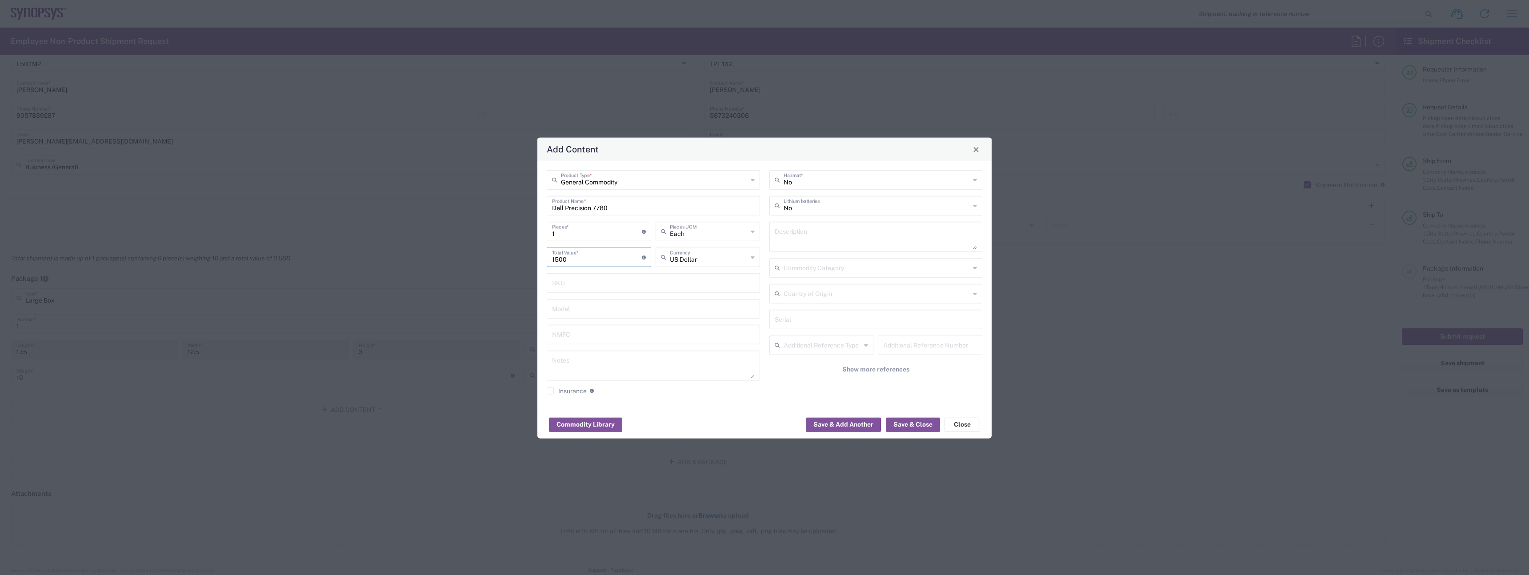
type input "1500"
click at [820, 180] on input "text" at bounding box center [876, 180] width 187 height 16
click at [734, 229] on input "text" at bounding box center [709, 231] width 78 height 16
type input "No"
click at [834, 211] on input "text" at bounding box center [876, 205] width 187 height 16
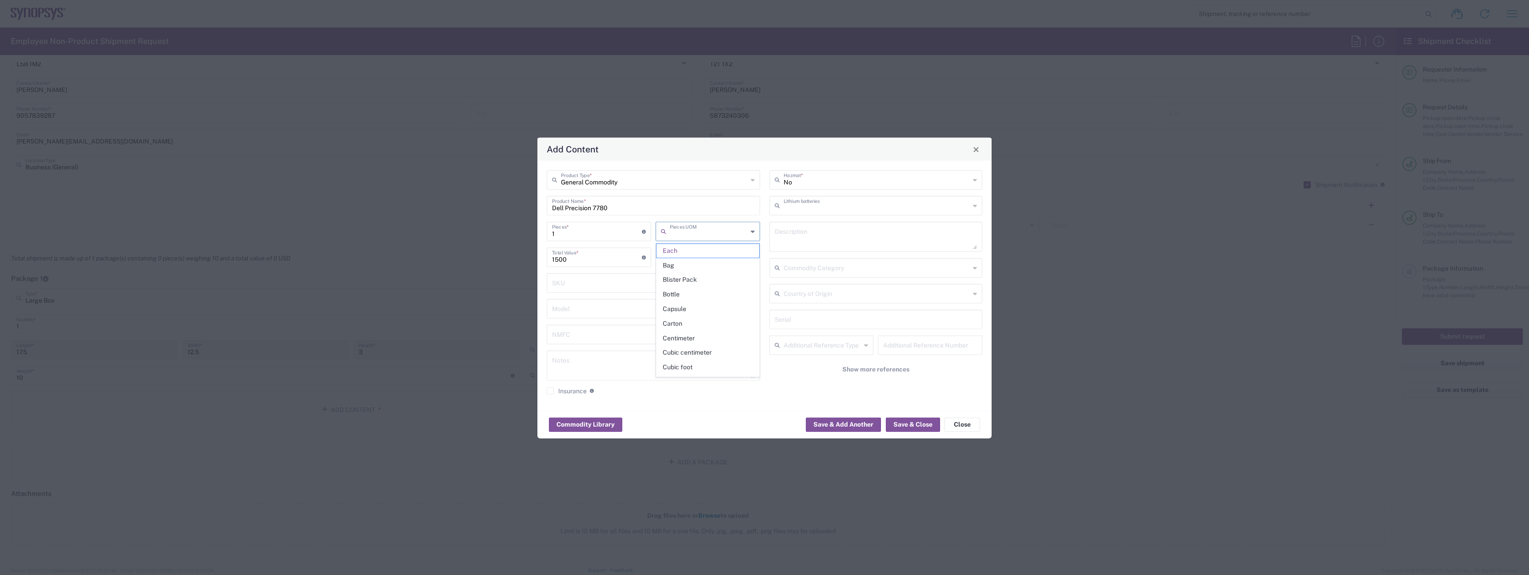
type input "Each"
click at [822, 233] on span "Yes" at bounding box center [876, 240] width 212 height 14
type input "Yes"
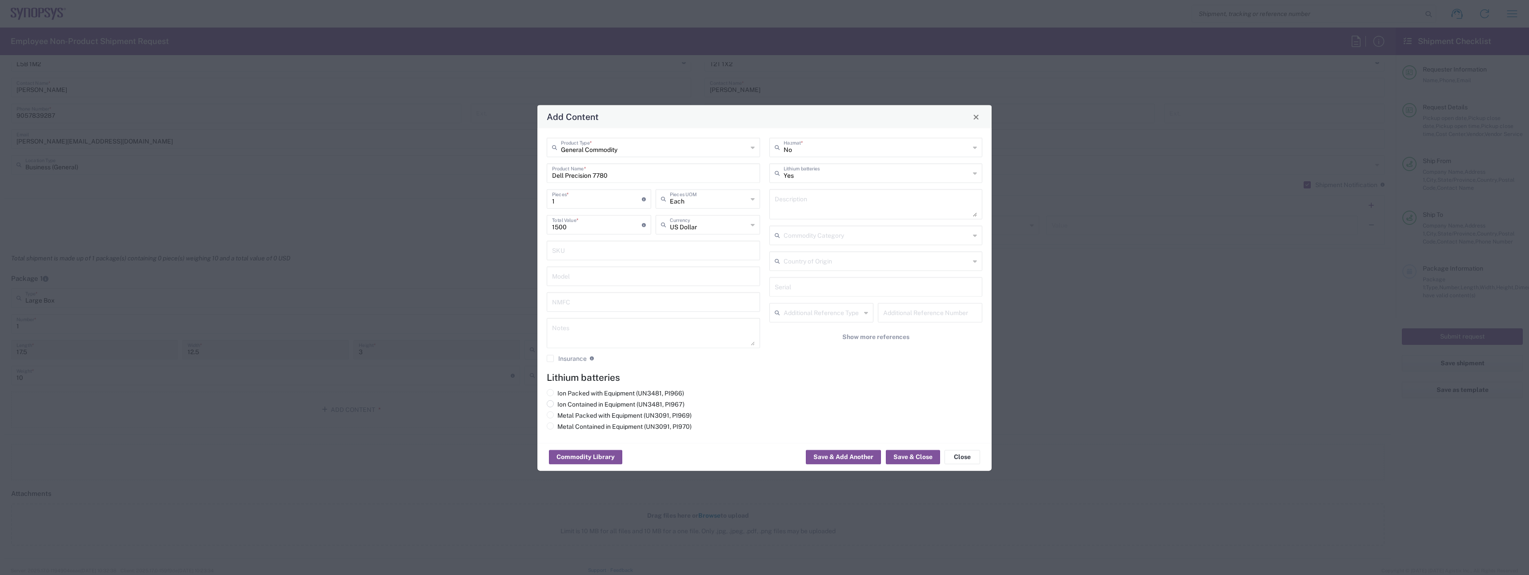
click at [591, 408] on div "Ion Contained in Equipment (UN3481, PI967)" at bounding box center [616, 405] width 138 height 11
click at [591, 407] on label "Ion Contained in Equipment (UN3481, PI967)" at bounding box center [616, 404] width 138 height 8
click at [563, 406] on input "Ion Contained in Equipment (UN3481, PI967)" at bounding box center [560, 403] width 6 height 6
radio input "true"
click at [905, 460] on button "Save & Close" at bounding box center [913, 457] width 54 height 14
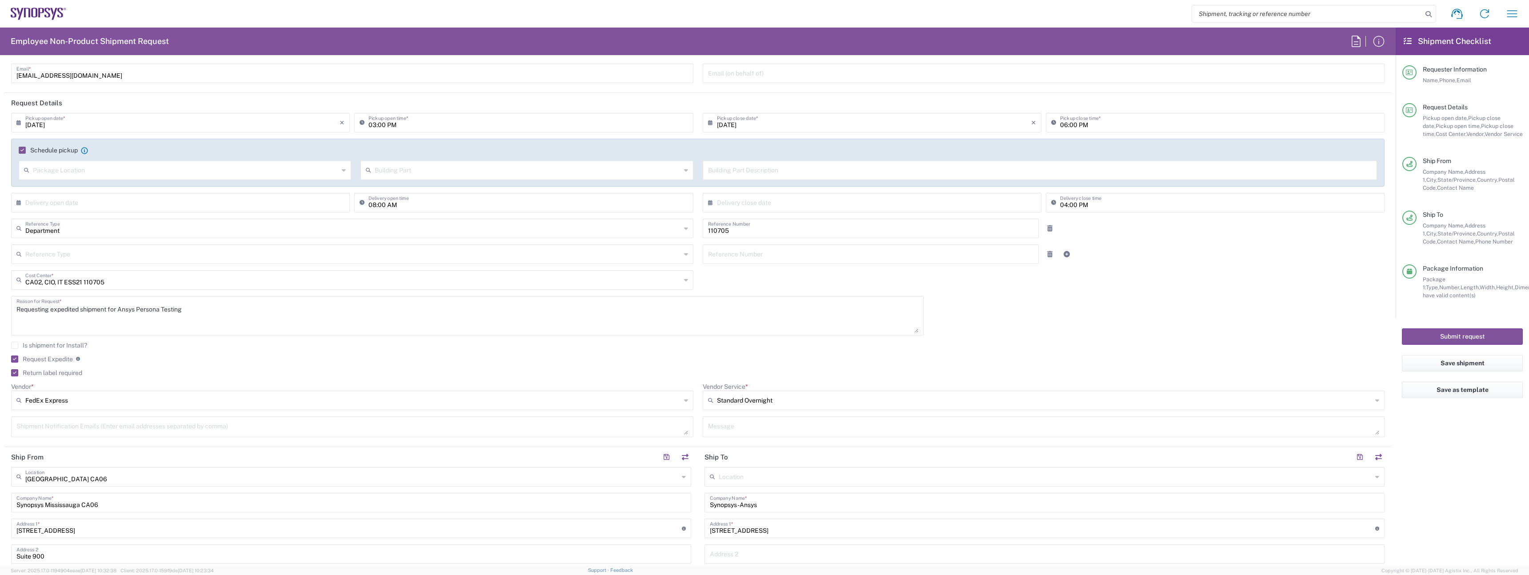
scroll to position [79, 0]
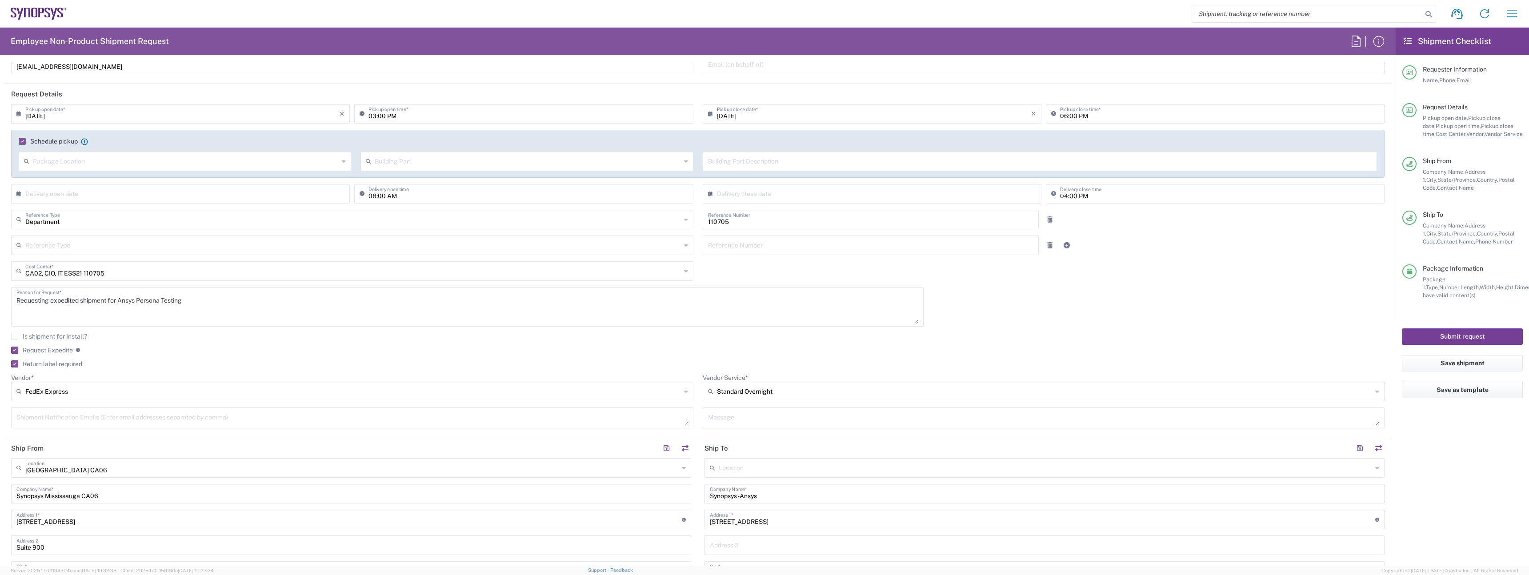
click at [1475, 338] on button "Submit request" at bounding box center [1462, 336] width 121 height 16
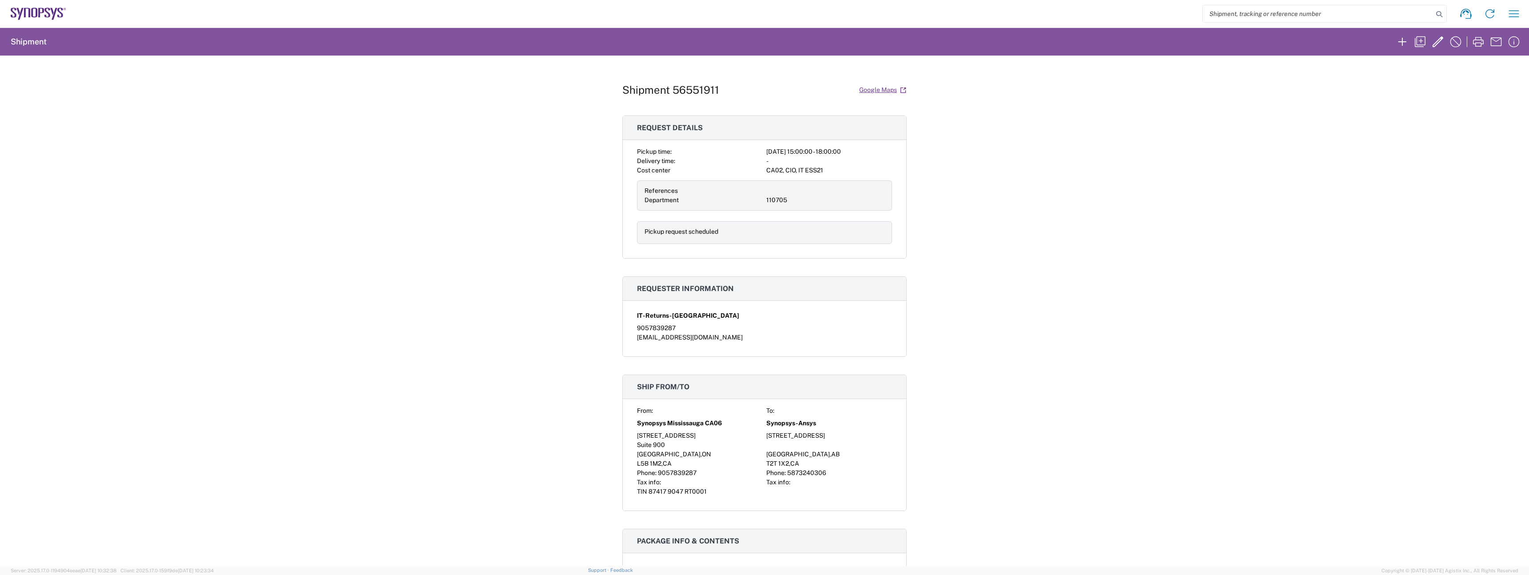
click at [691, 96] on h1 "Shipment 56551911" at bounding box center [670, 90] width 97 height 13
click at [691, 95] on h1 "Shipment 56551911" at bounding box center [670, 90] width 97 height 13
click at [691, 93] on h1 "Shipment 56551911" at bounding box center [670, 90] width 97 height 13
copy h1 "56551911"
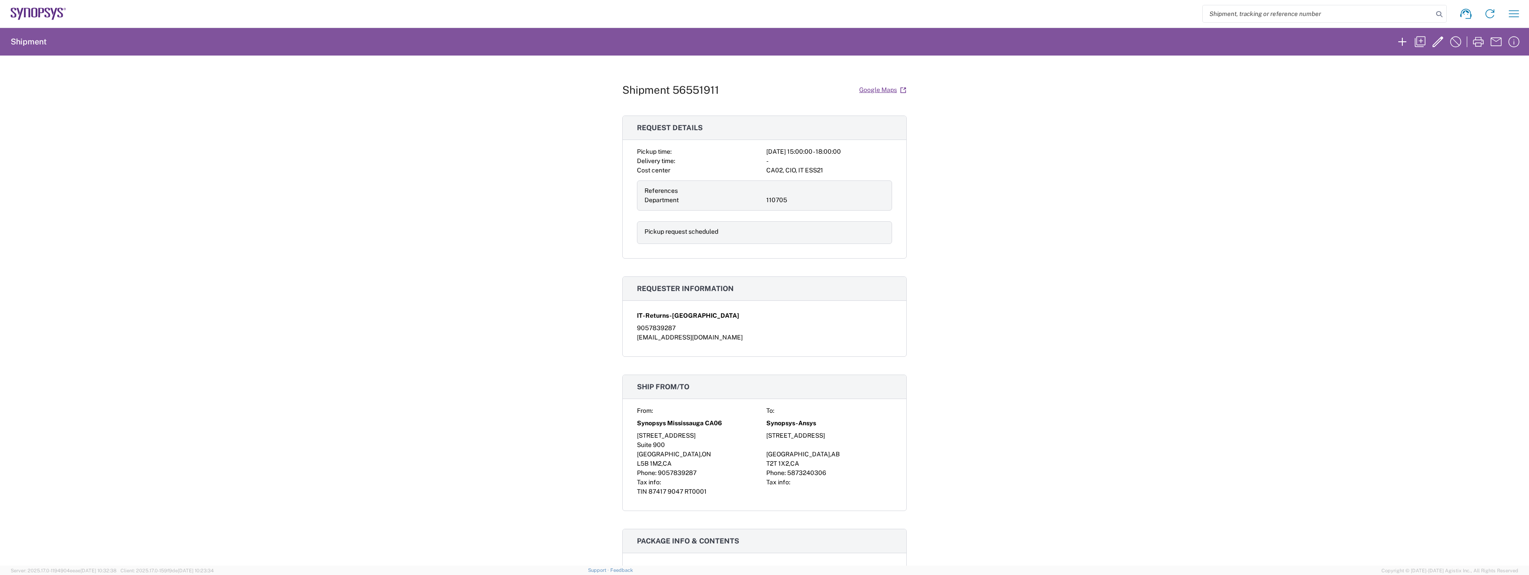
click at [304, 296] on div "Shipment 56551911 Google Maps Request details Pickup time: 2025-08-20 15:00:00 …" at bounding box center [764, 311] width 1529 height 510
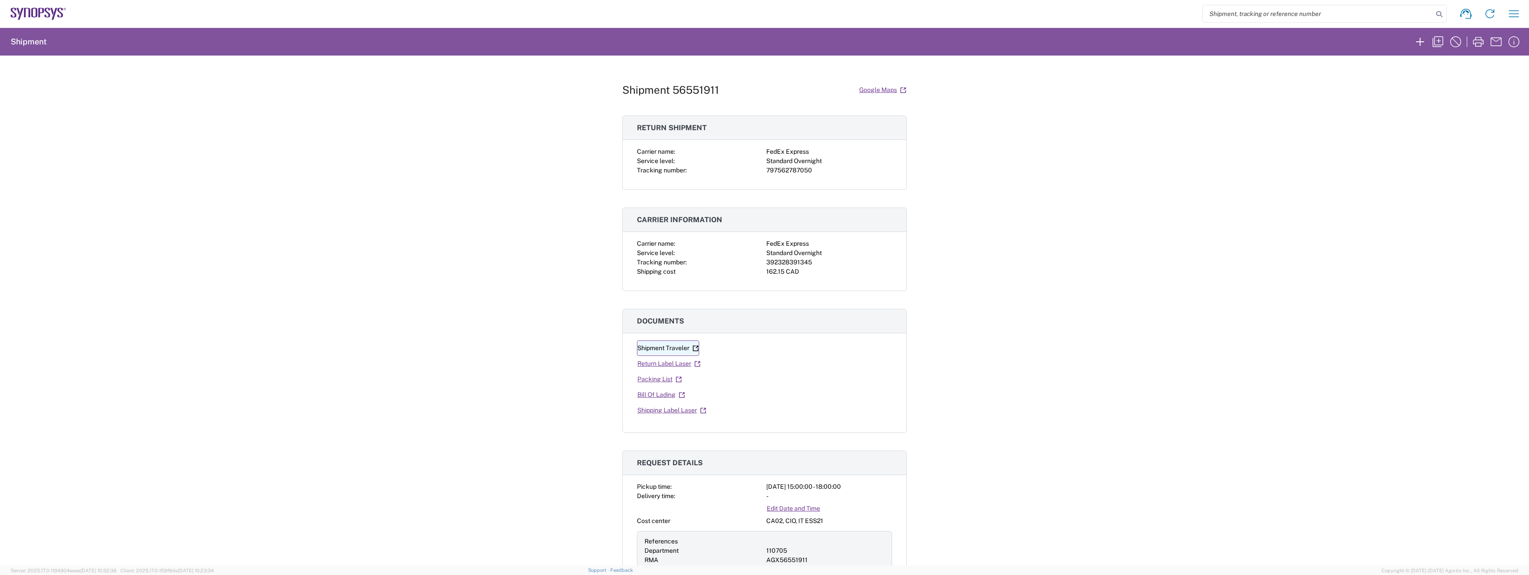
click at [665, 346] on link "Shipment Traveler" at bounding box center [668, 348] width 62 height 16
click at [681, 361] on link "Return Label Laser" at bounding box center [669, 364] width 64 height 16
click at [519, 315] on div "Shipment 56551911 Google Maps Return shipment Carrier name: FedEx Express Servi…" at bounding box center [764, 311] width 1529 height 510
click at [661, 415] on link "Shipping Label Laser" at bounding box center [672, 411] width 70 height 16
